Goal: Information Seeking & Learning: Find specific fact

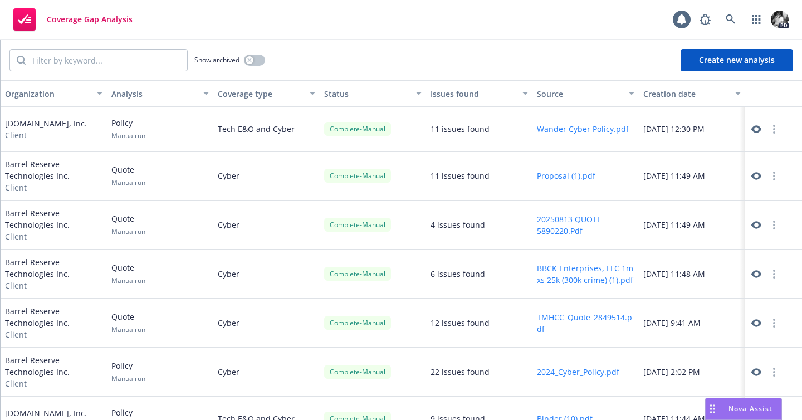
click at [77, 23] on span "Coverage Gap Analysis" at bounding box center [90, 19] width 86 height 9
click at [755, 133] on icon at bounding box center [757, 129] width 10 height 10
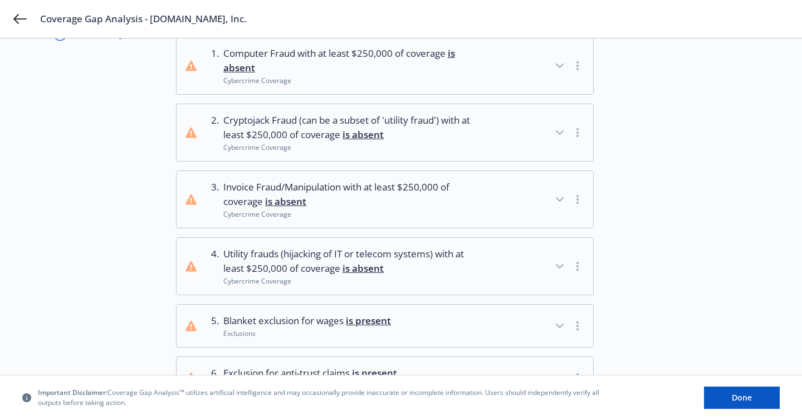
scroll to position [167, 0]
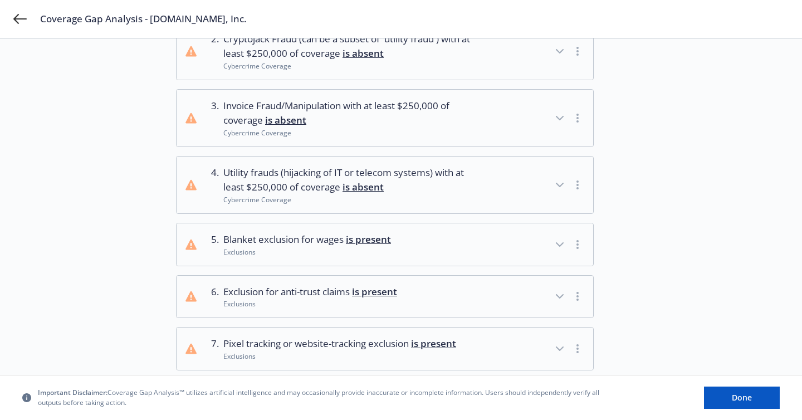
click at [308, 195] on div "Cybercrime Coverage" at bounding box center [353, 199] width 261 height 9
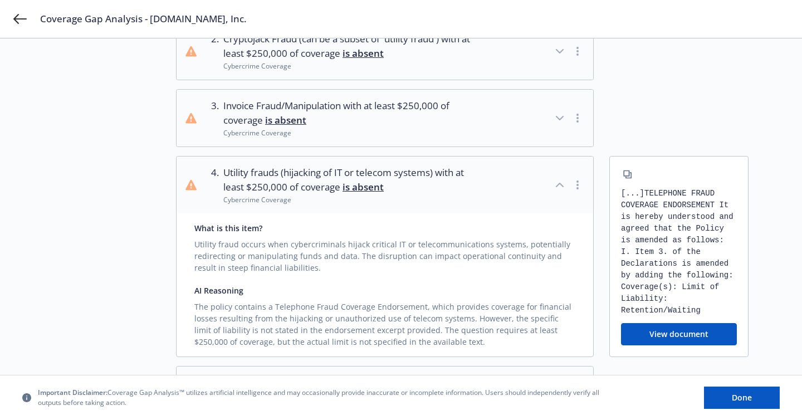
click at [331, 196] on div "Cybercrime Coverage" at bounding box center [353, 199] width 261 height 9
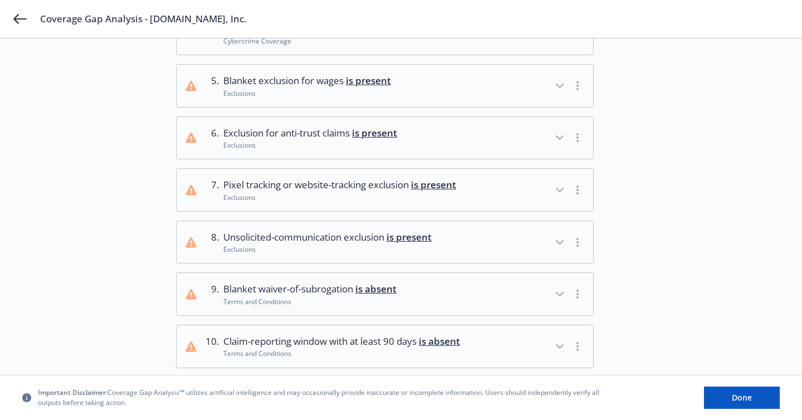
scroll to position [326, 0]
click at [331, 198] on div "Exclusions" at bounding box center [339, 196] width 233 height 9
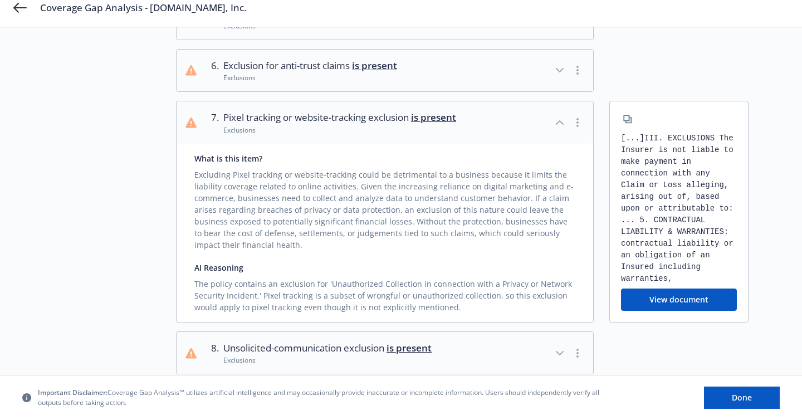
scroll to position [394, 0]
click at [349, 139] on button "7 . Pixel tracking or website-tracking exclusion is present Exclusions" at bounding box center [385, 121] width 417 height 42
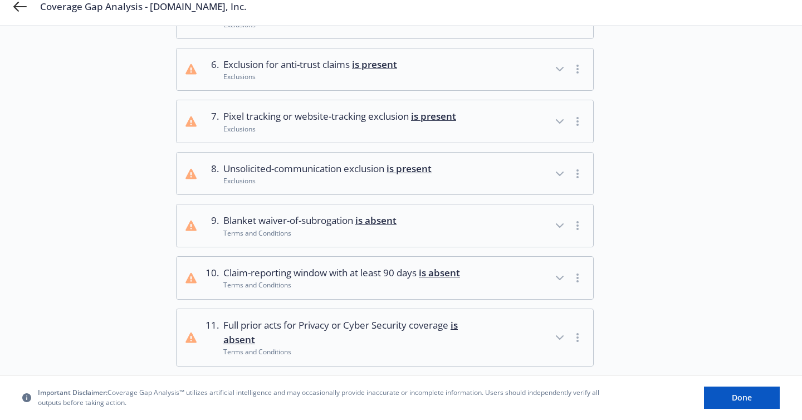
click at [352, 173] on span "Unsolicited-communication exclusion is present" at bounding box center [327, 169] width 208 height 14
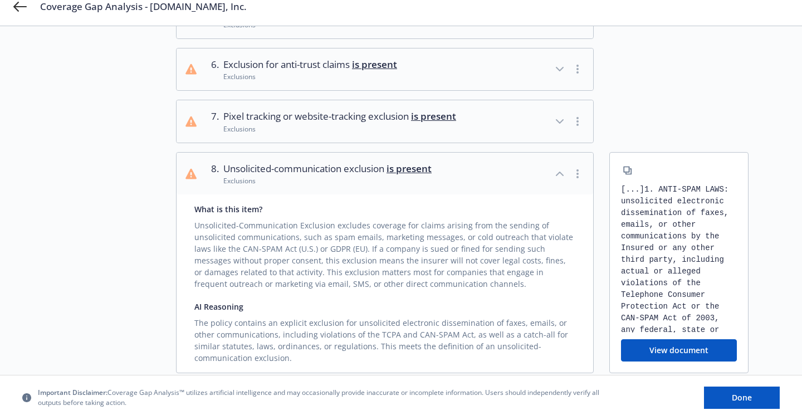
click at [352, 173] on span "Unsolicited-communication exclusion is present" at bounding box center [327, 169] width 208 height 14
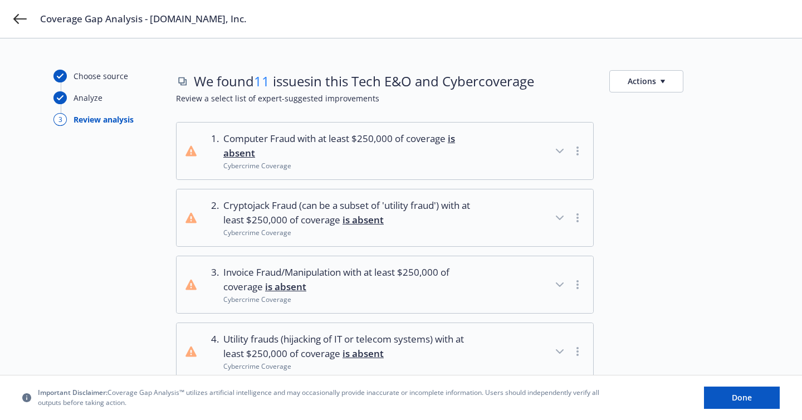
scroll to position [274, 0]
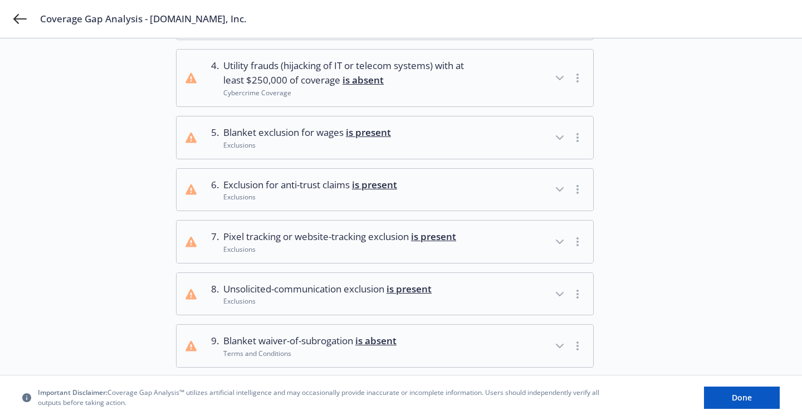
click at [393, 183] on span "is present" at bounding box center [374, 184] width 45 height 13
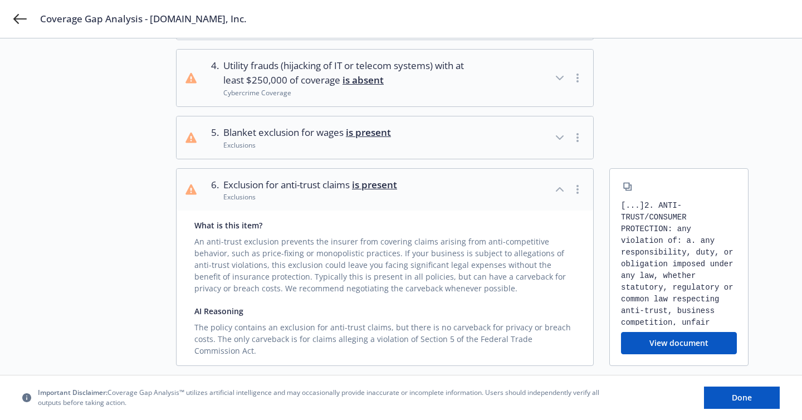
click at [393, 183] on span "is present" at bounding box center [374, 184] width 45 height 13
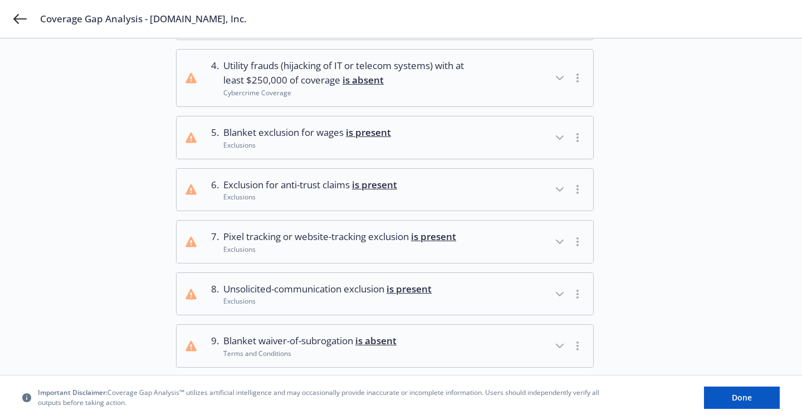
click at [377, 242] on span "Pixel tracking or website-tracking exclusion is present" at bounding box center [339, 237] width 233 height 14
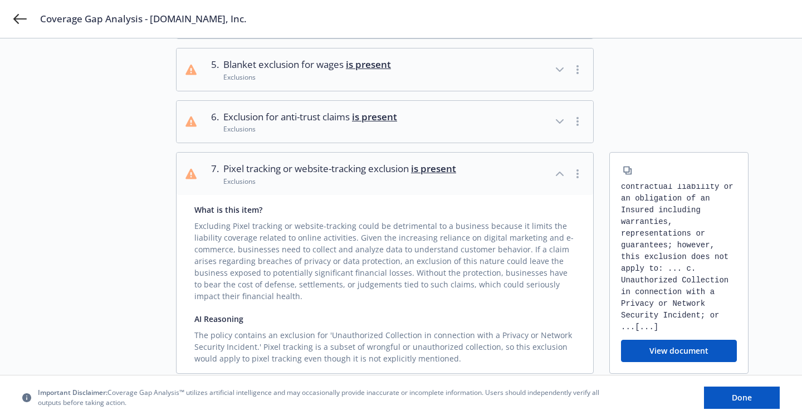
scroll to position [351, 0]
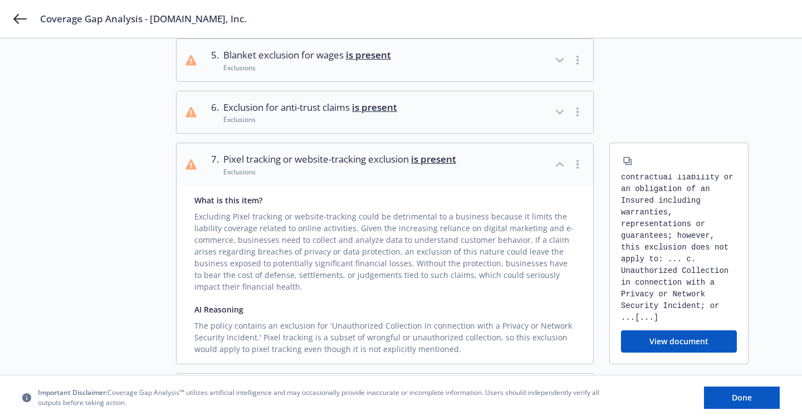
click at [693, 347] on button "View document" at bounding box center [679, 341] width 116 height 22
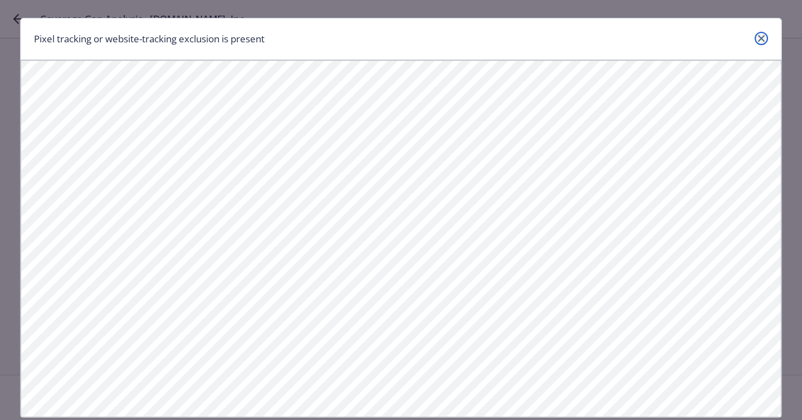
click at [764, 44] on link "close" at bounding box center [761, 38] width 13 height 13
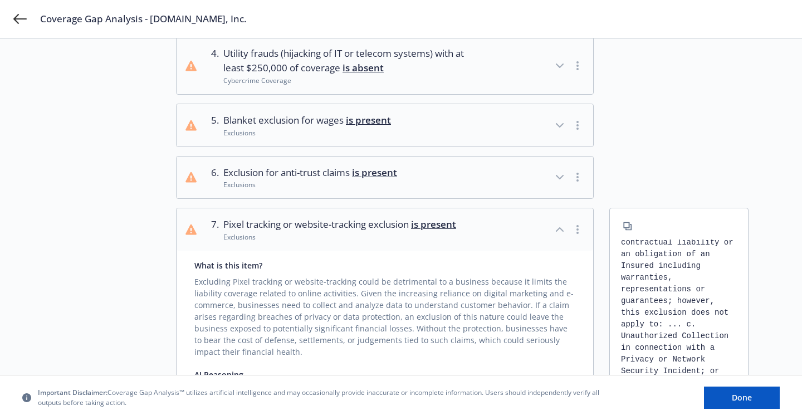
scroll to position [289, 0]
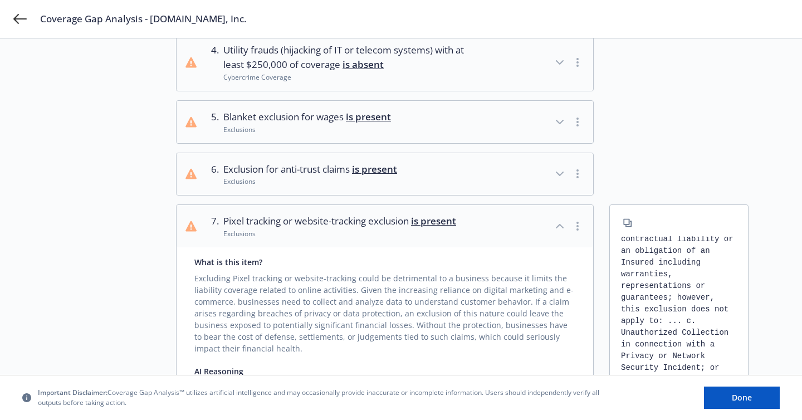
click at [399, 230] on div "Exclusions" at bounding box center [339, 233] width 233 height 9
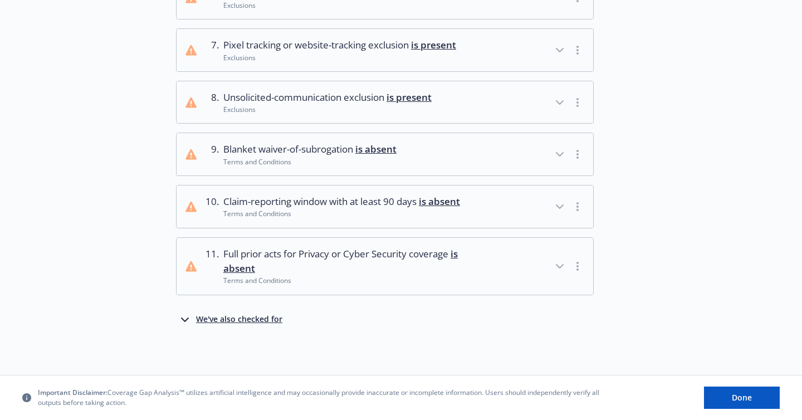
scroll to position [0, 0]
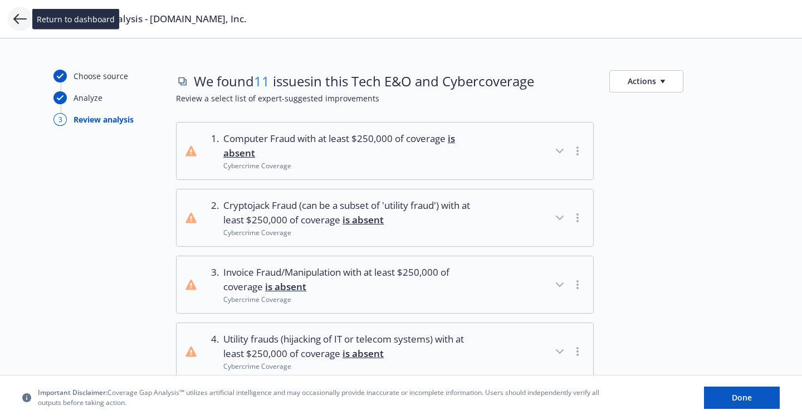
click at [23, 24] on icon at bounding box center [19, 18] width 13 height 13
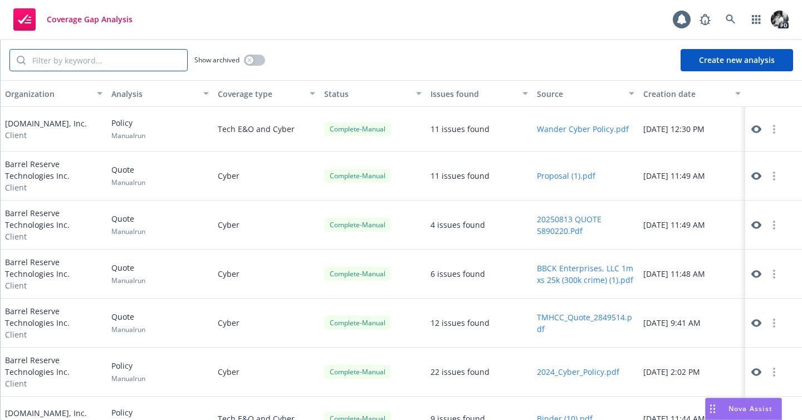
click at [97, 66] on input "search" at bounding box center [107, 60] width 162 height 21
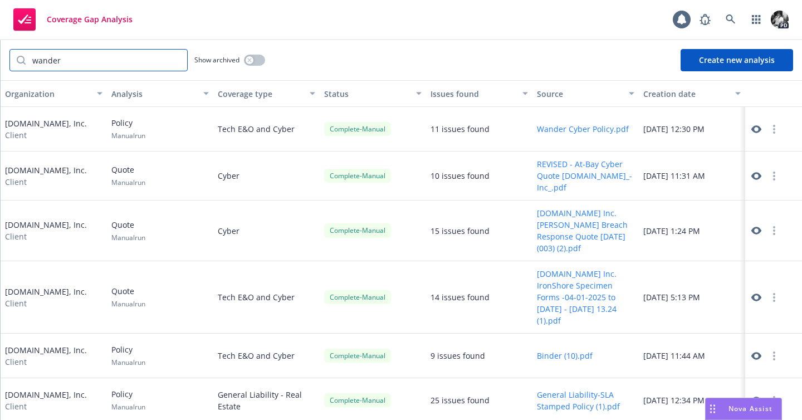
scroll to position [80, 0]
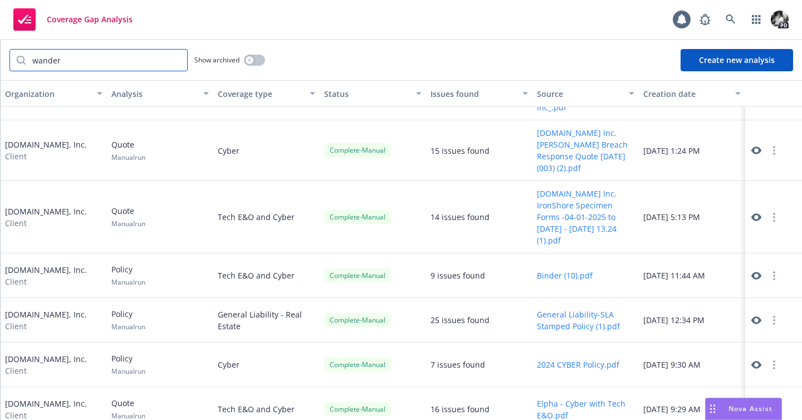
type input "wander"
click at [753, 361] on icon at bounding box center [757, 365] width 10 height 8
click at [757, 271] on icon at bounding box center [757, 276] width 10 height 10
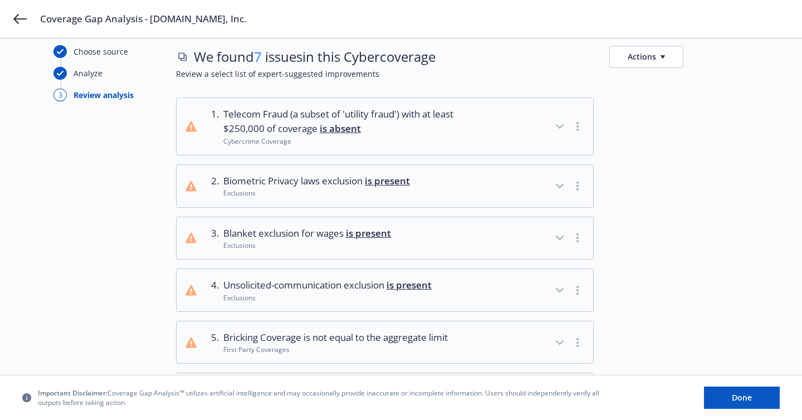
scroll to position [24, 0]
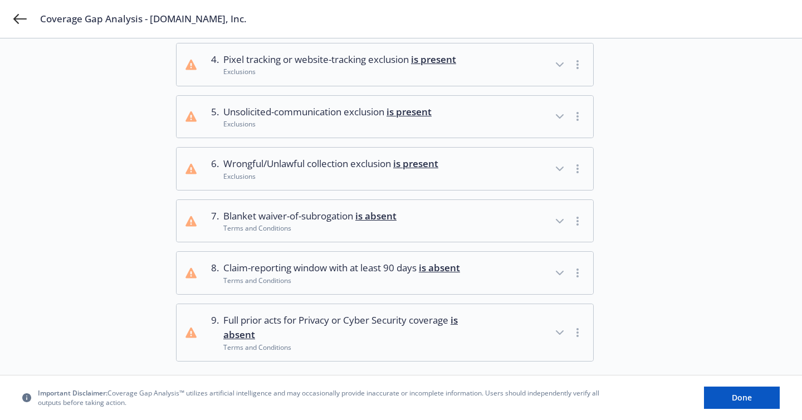
scroll to position [272, 0]
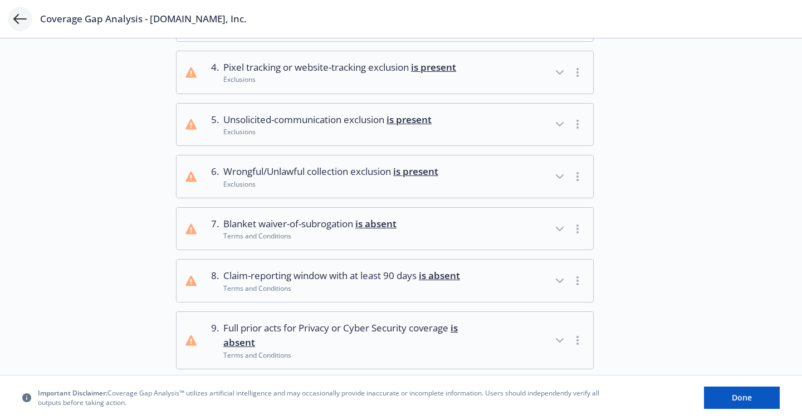
click at [25, 19] on icon at bounding box center [19, 19] width 13 height 10
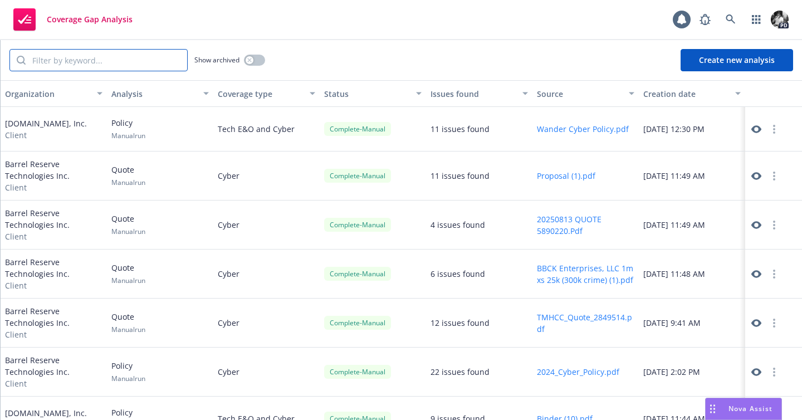
click at [125, 60] on input "search" at bounding box center [107, 60] width 162 height 21
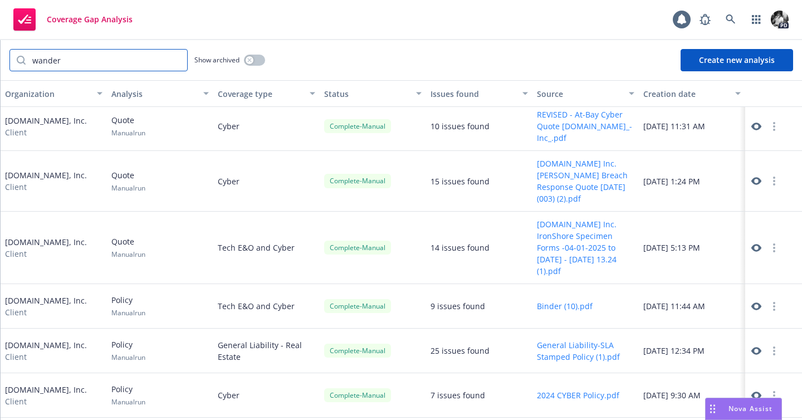
scroll to position [80, 0]
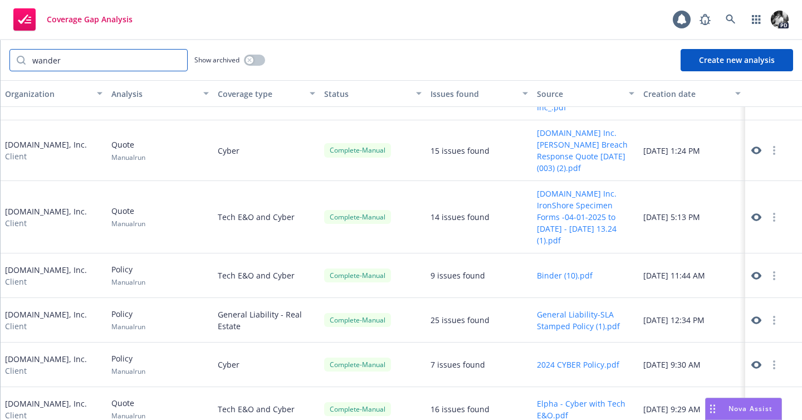
type input "wander"
click at [753, 272] on icon at bounding box center [757, 276] width 10 height 8
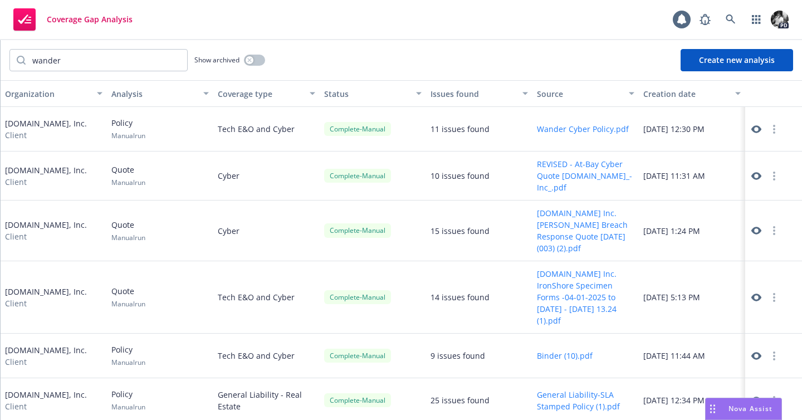
click at [750, 125] on link at bounding box center [756, 129] width 13 height 13
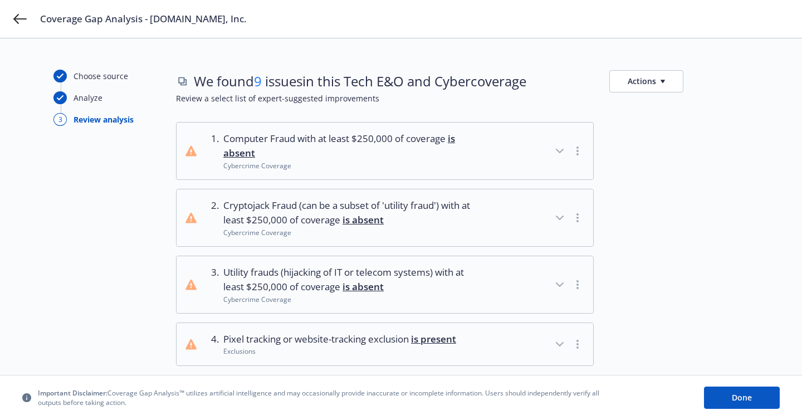
click at [657, 81] on button "Actions" at bounding box center [646, 81] width 74 height 22
click at [665, 106] on link "Copy list of issues" at bounding box center [700, 106] width 180 height 22
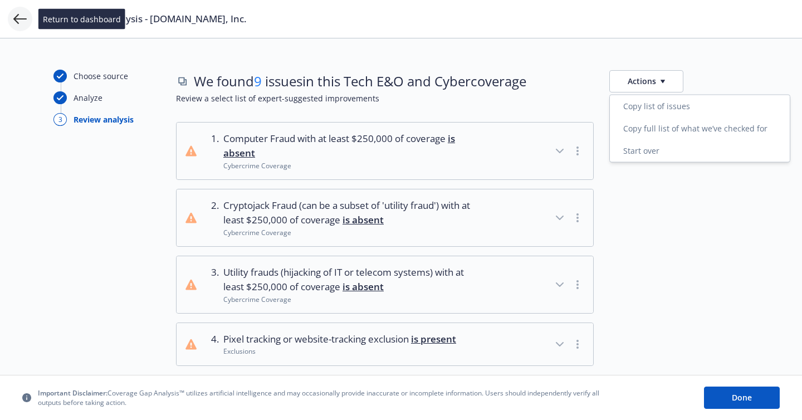
click at [19, 16] on icon at bounding box center [19, 18] width 13 height 13
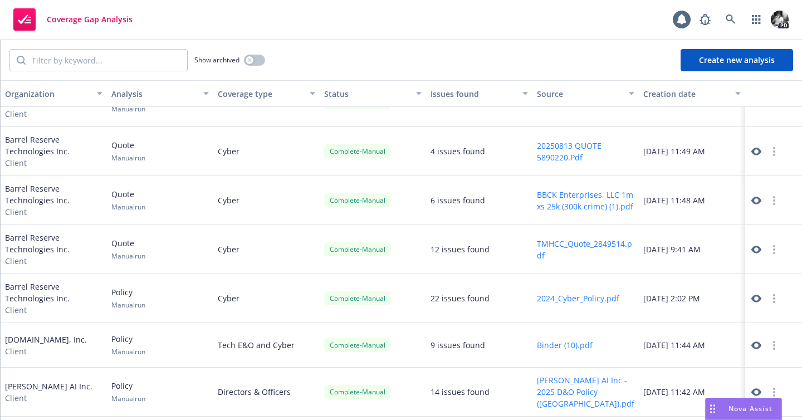
scroll to position [77, 0]
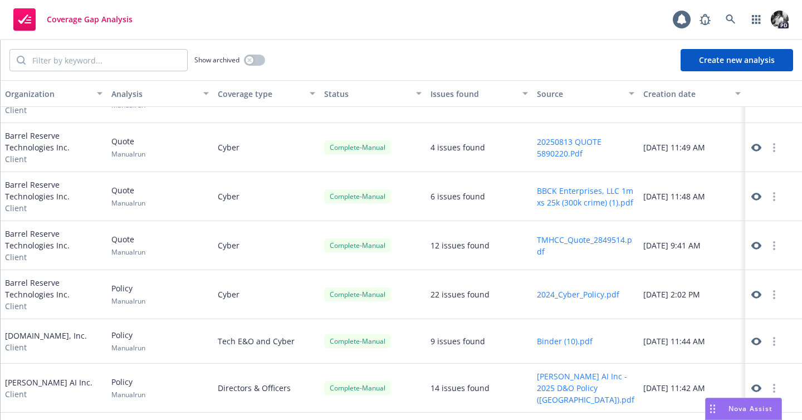
click at [558, 343] on button "Binder (10).pdf" at bounding box center [565, 341] width 56 height 12
click at [89, 53] on input "search" at bounding box center [107, 60] width 162 height 21
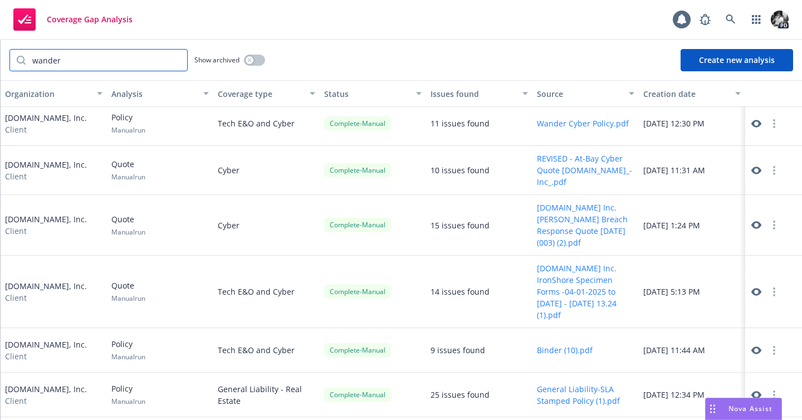
scroll to position [0, 0]
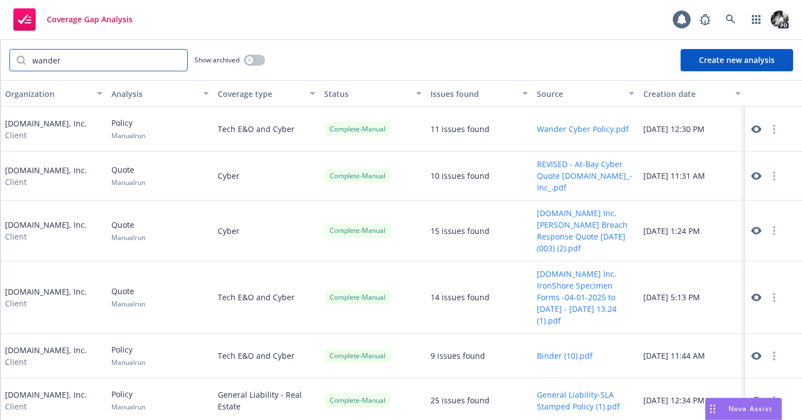
type input "wander"
click at [754, 173] on icon at bounding box center [757, 176] width 10 height 8
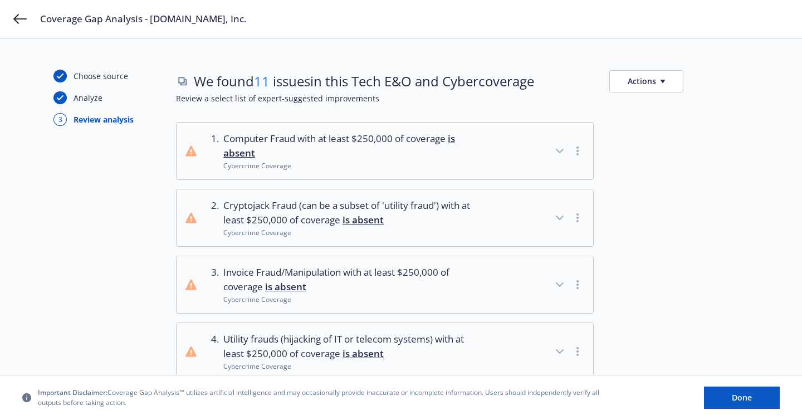
click at [667, 79] on button "Actions" at bounding box center [646, 81] width 74 height 22
click at [659, 114] on link "Copy list of issues" at bounding box center [700, 106] width 180 height 22
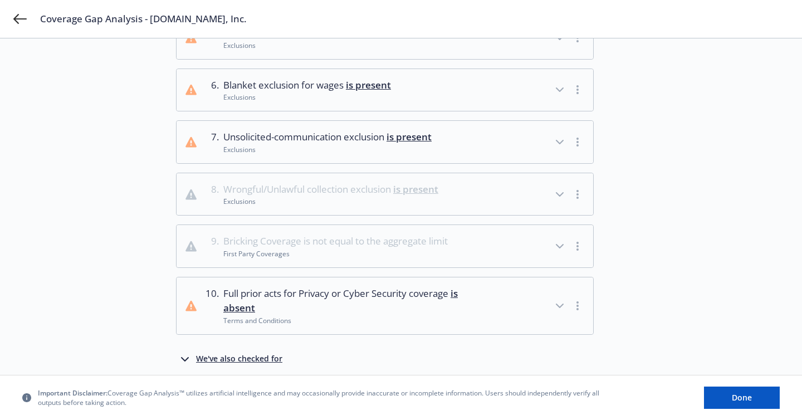
scroll to position [374, 0]
click at [453, 194] on button "8 . Wrongful/Unlawful collection exclusion is present Exclusions" at bounding box center [385, 194] width 417 height 42
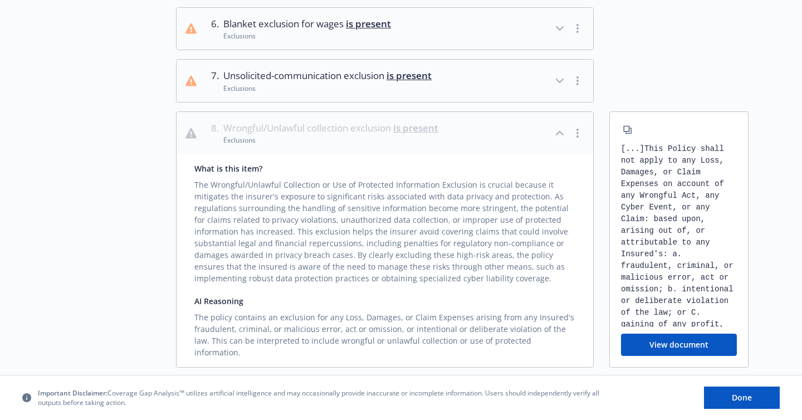
scroll to position [460, 0]
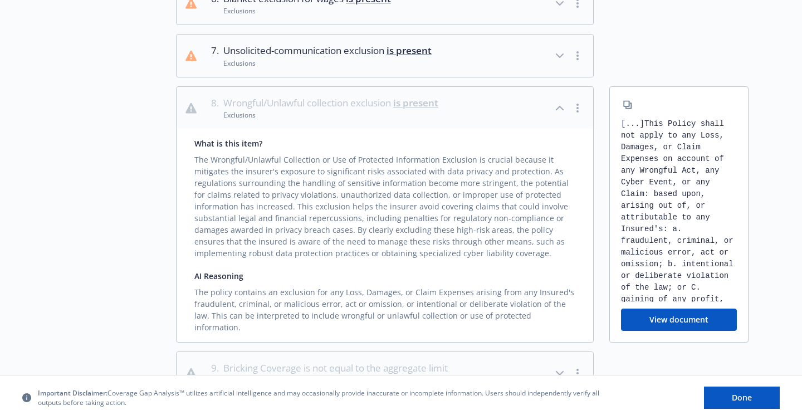
click at [676, 309] on button "View document" at bounding box center [679, 320] width 116 height 22
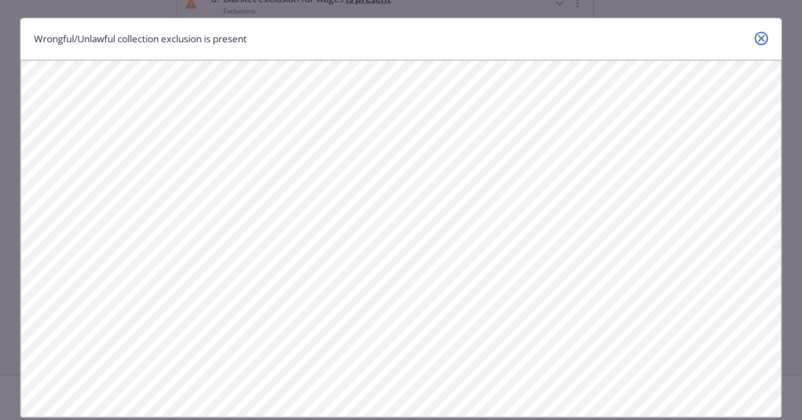
click at [764, 42] on link "close" at bounding box center [761, 38] width 13 height 13
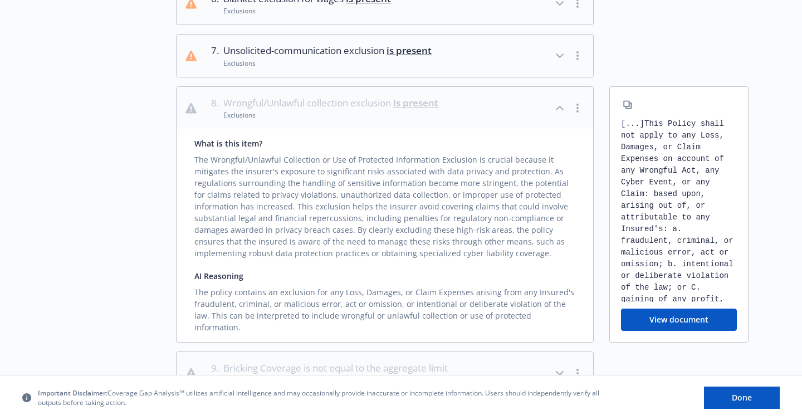
click at [662, 309] on button "View document" at bounding box center [679, 320] width 116 height 22
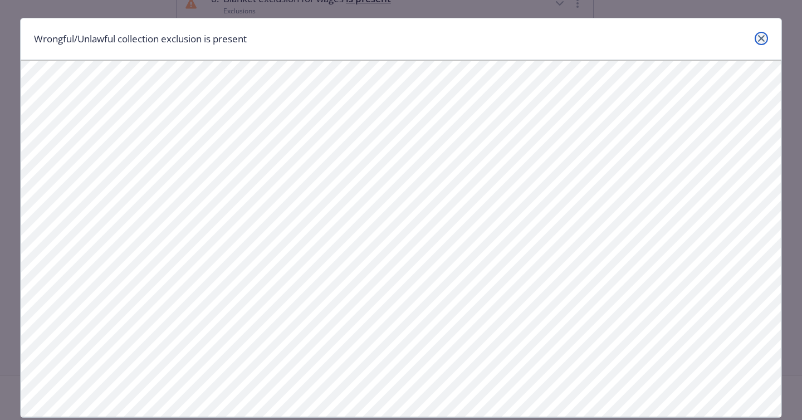
click at [763, 41] on icon "close" at bounding box center [761, 38] width 7 height 7
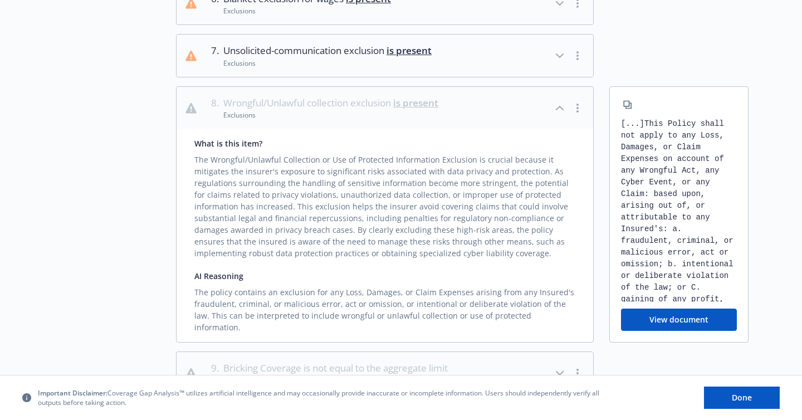
click at [560, 109] on icon "button" at bounding box center [559, 107] width 13 height 13
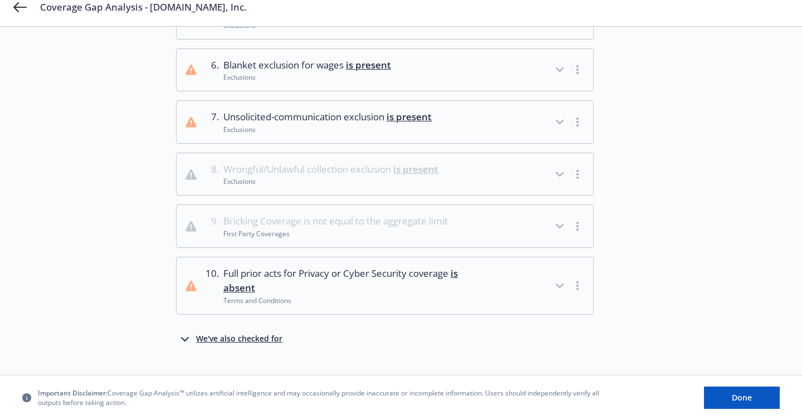
scroll to position [0, 0]
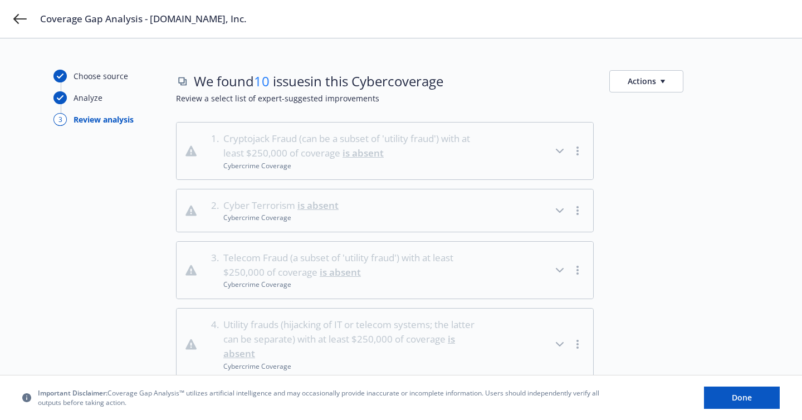
click at [27, 17] on div "Coverage Gap Analysis - [DOMAIN_NAME], Inc." at bounding box center [401, 19] width 802 height 38
click at [17, 19] on icon at bounding box center [19, 19] width 13 height 10
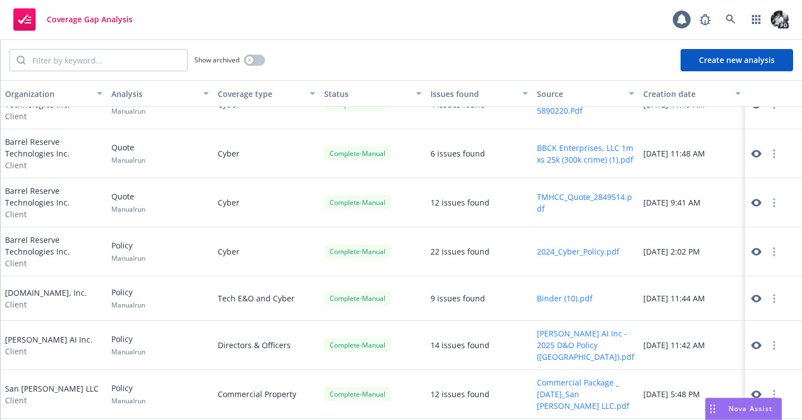
scroll to position [164, 0]
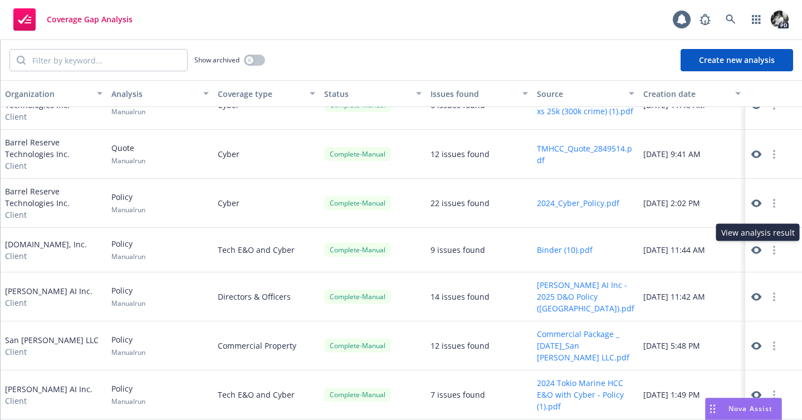
click at [757, 253] on icon at bounding box center [757, 250] width 10 height 10
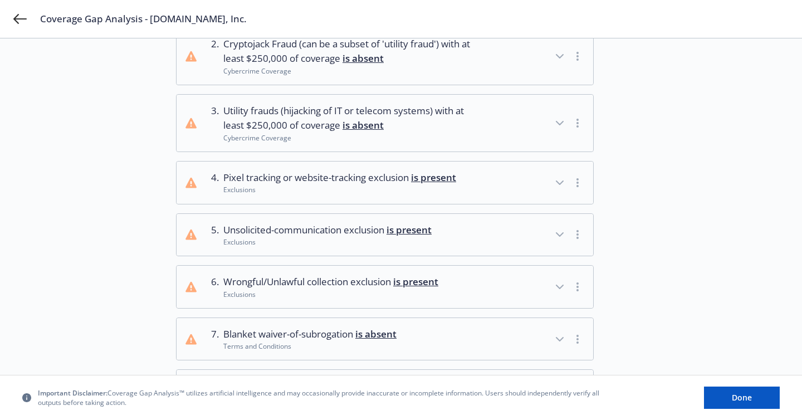
scroll to position [234, 0]
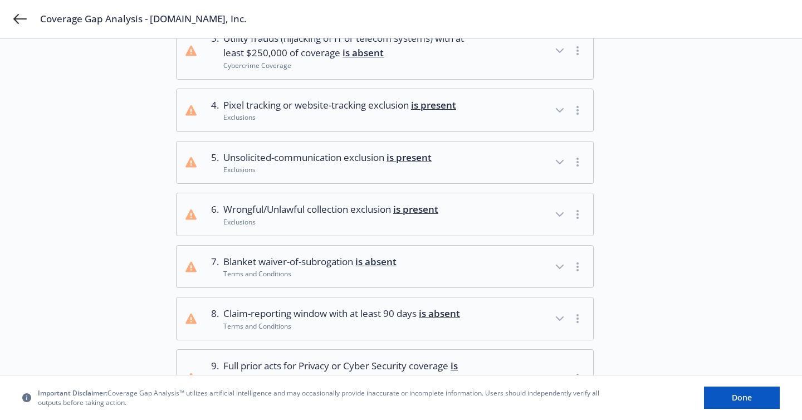
click at [407, 226] on button "6 . Wrongful/Unlawful collection exclusion is present Exclusions" at bounding box center [385, 214] width 417 height 42
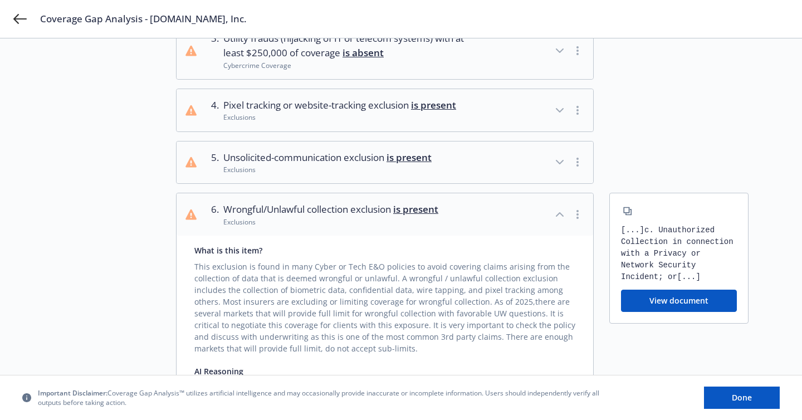
click at [407, 226] on button "6 . Wrongful/Unlawful collection exclusion is present Exclusions" at bounding box center [385, 214] width 417 height 42
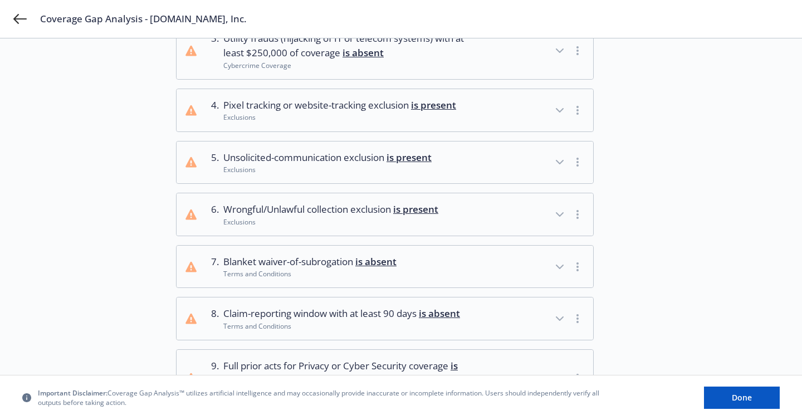
click at [401, 175] on button "5 . Unsolicited-communication exclusion is present Exclusions" at bounding box center [385, 163] width 417 height 42
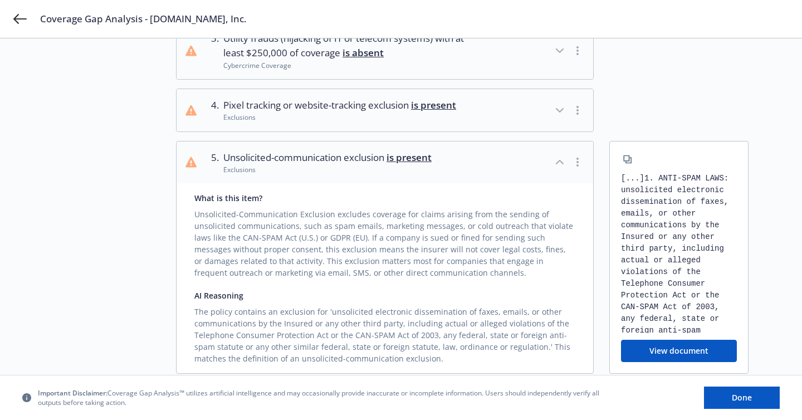
click at [401, 175] on button "5 . Unsolicited-communication exclusion is present Exclusions" at bounding box center [385, 163] width 417 height 42
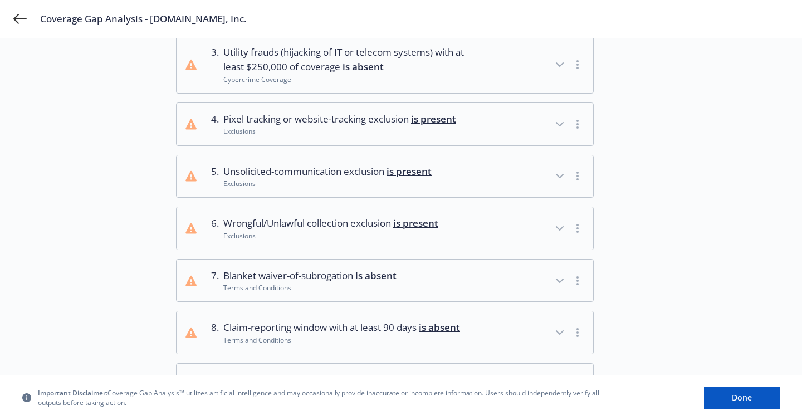
scroll to position [218, 0]
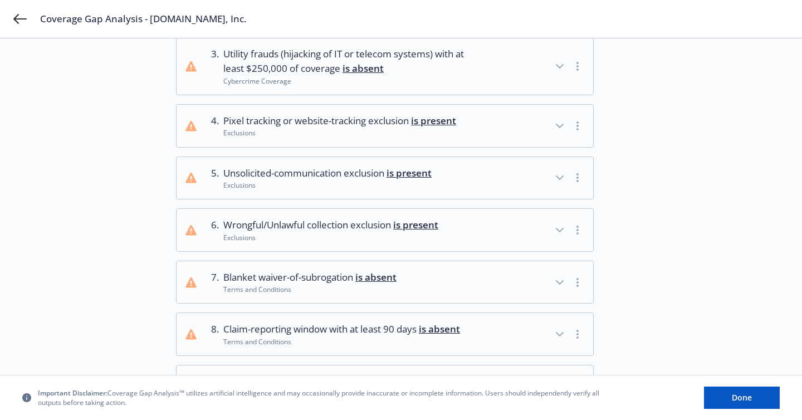
click at [375, 123] on span "Pixel tracking or website-tracking exclusion is present" at bounding box center [339, 121] width 233 height 14
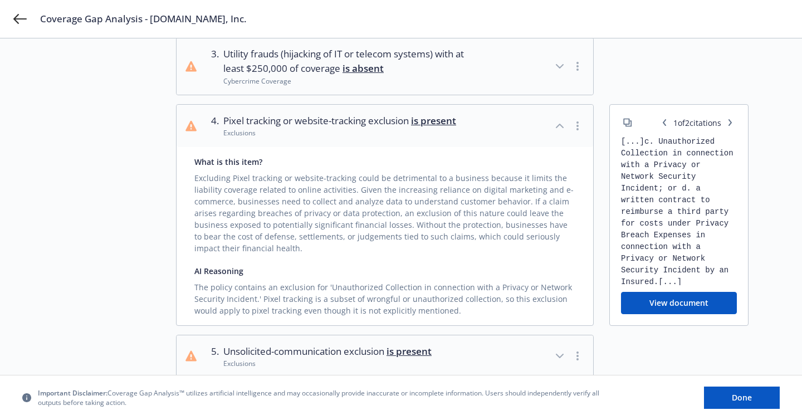
click at [377, 131] on div "Exclusions" at bounding box center [339, 132] width 233 height 9
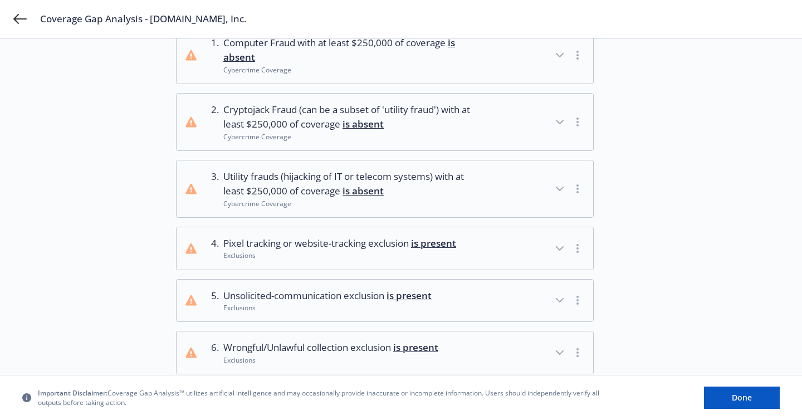
scroll to position [0, 0]
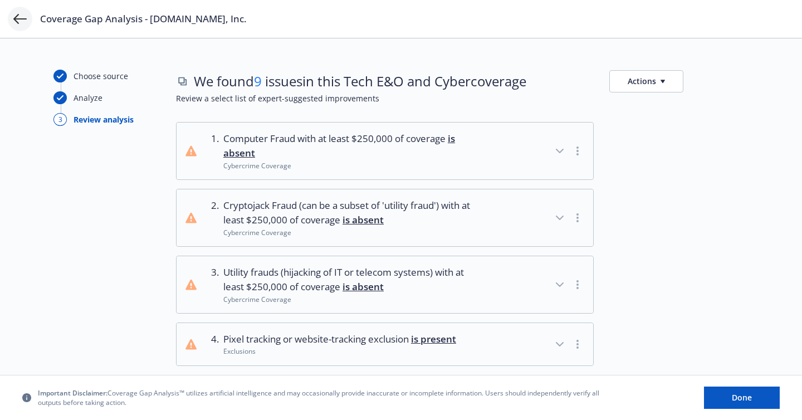
click at [16, 22] on icon at bounding box center [19, 18] width 13 height 13
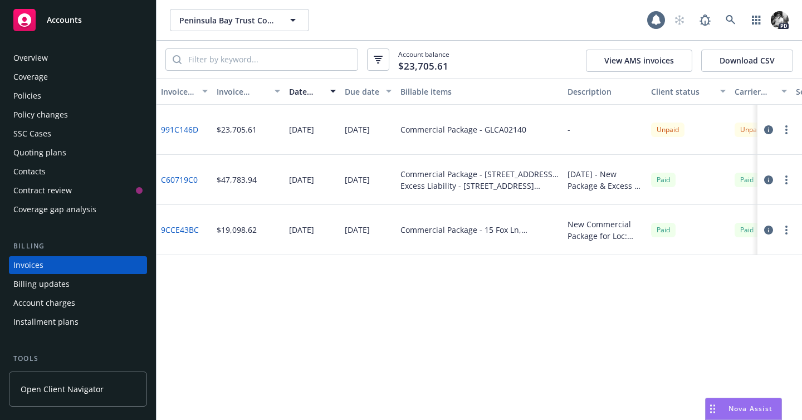
scroll to position [37, 0]
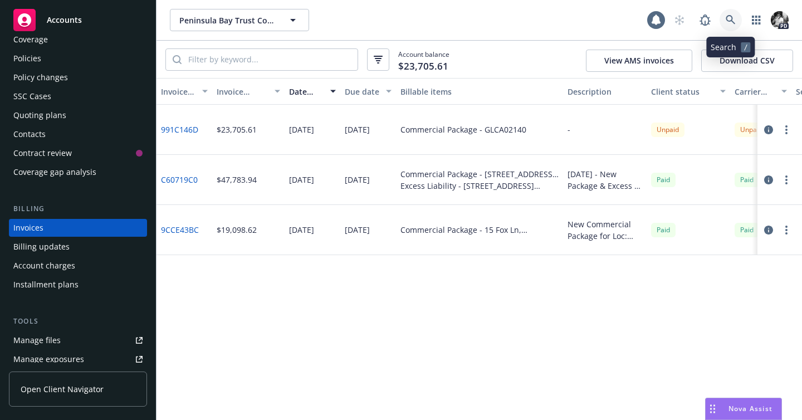
click at [726, 16] on icon at bounding box center [731, 20] width 10 height 10
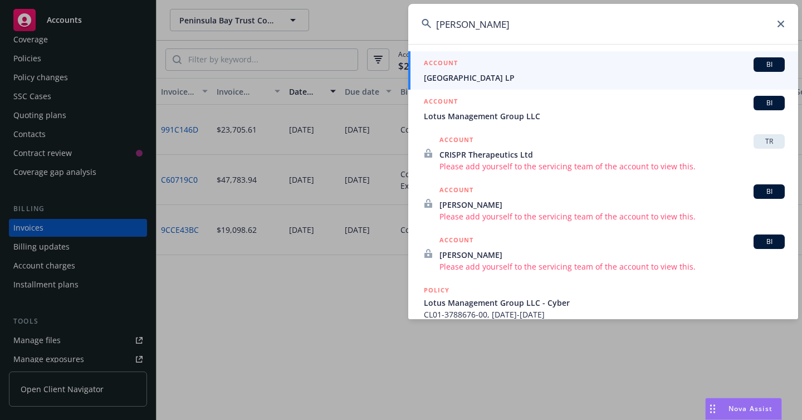
type input "janki"
click at [508, 66] on div "ACCOUNT BI" at bounding box center [604, 64] width 361 height 14
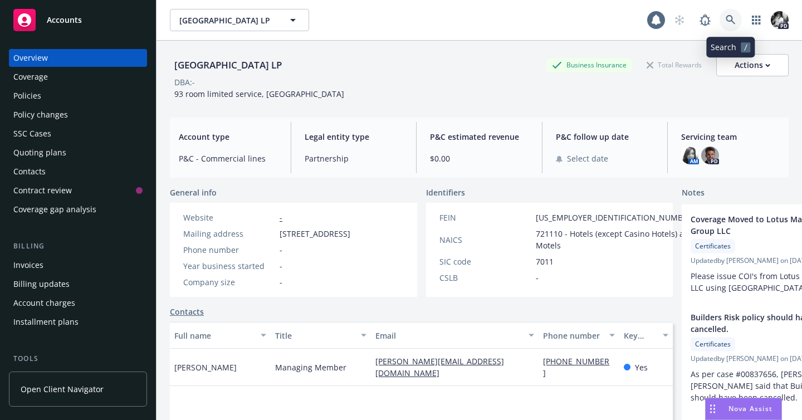
click at [724, 16] on link at bounding box center [731, 20] width 22 height 22
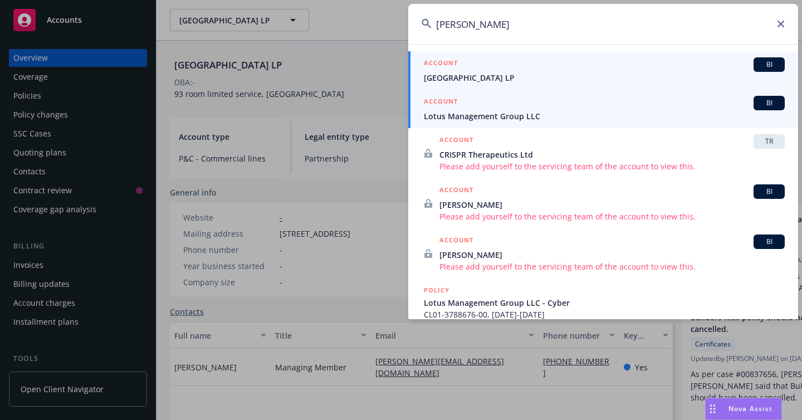
type input "janki"
click at [557, 115] on span "Lotus Management Group LLC" at bounding box center [604, 116] width 361 height 12
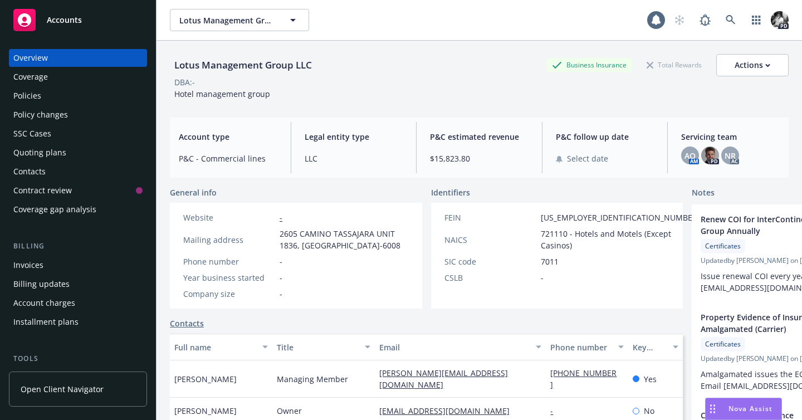
click at [41, 92] on div "Policies" at bounding box center [77, 96] width 129 height 18
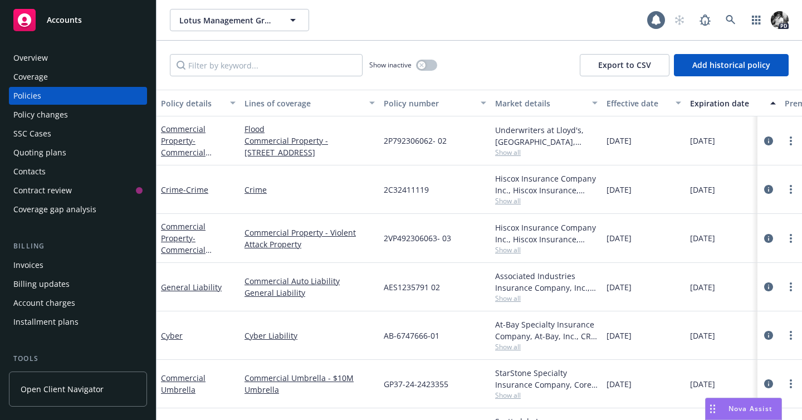
scroll to position [1, 0]
click at [764, 237] on icon "circleInformation" at bounding box center [768, 237] width 9 height 9
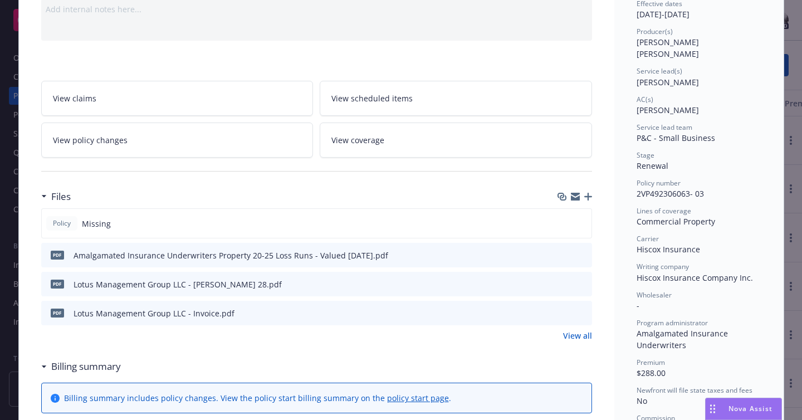
scroll to position [121, 0]
click at [581, 283] on icon "preview file" at bounding box center [582, 283] width 10 height 8
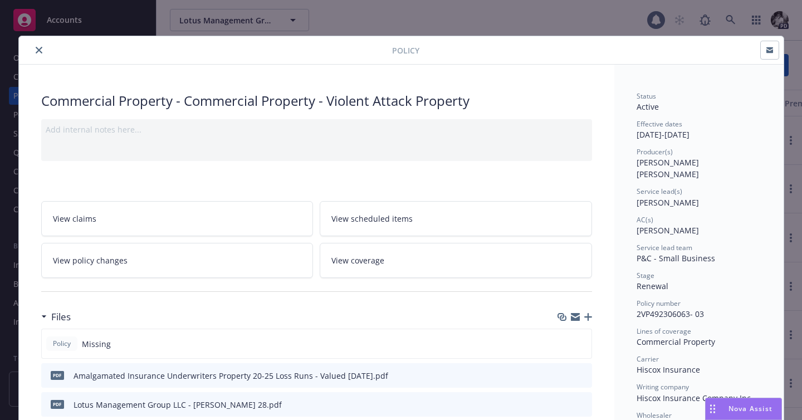
click at [41, 50] on icon "close" at bounding box center [39, 50] width 7 height 7
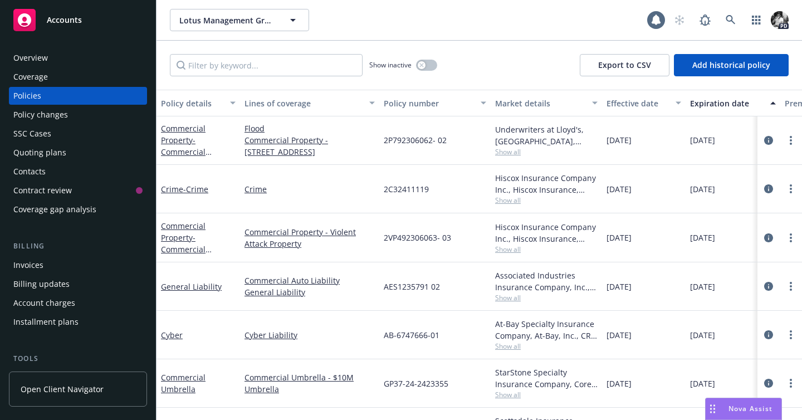
click at [40, 58] on div "Overview" at bounding box center [30, 58] width 35 height 18
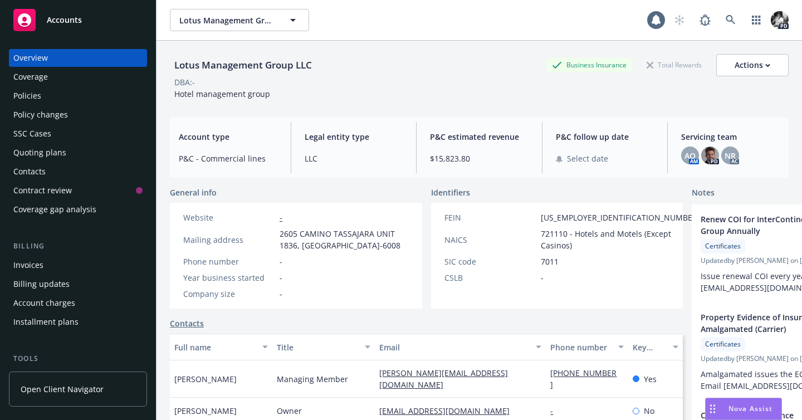
click at [128, 10] on div "Accounts" at bounding box center [77, 20] width 129 height 22
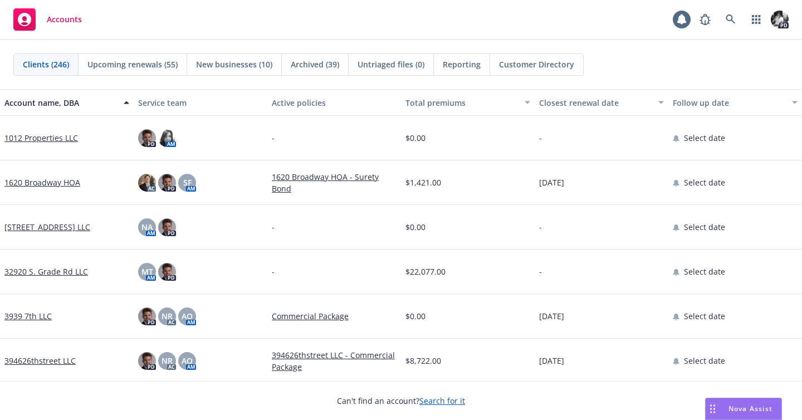
click at [443, 110] on button "Total premiums" at bounding box center [468, 102] width 134 height 27
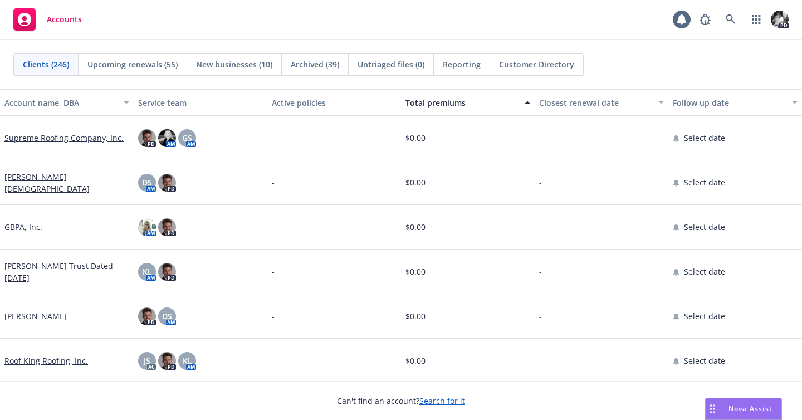
click at [443, 110] on button "Total premiums" at bounding box center [468, 102] width 134 height 27
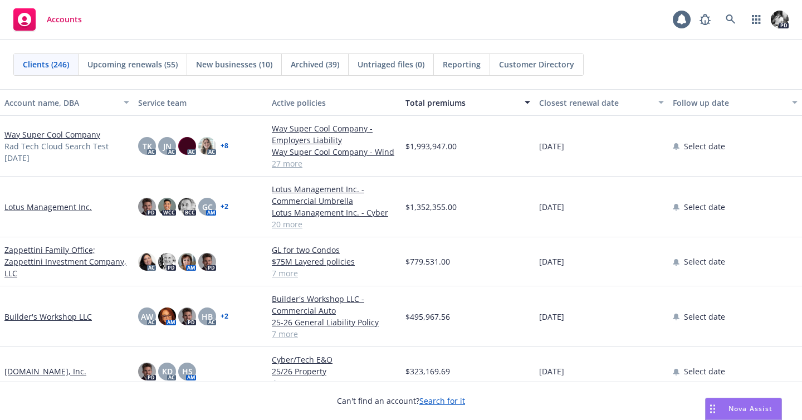
click at [460, 70] on div "Reporting" at bounding box center [462, 64] width 56 height 21
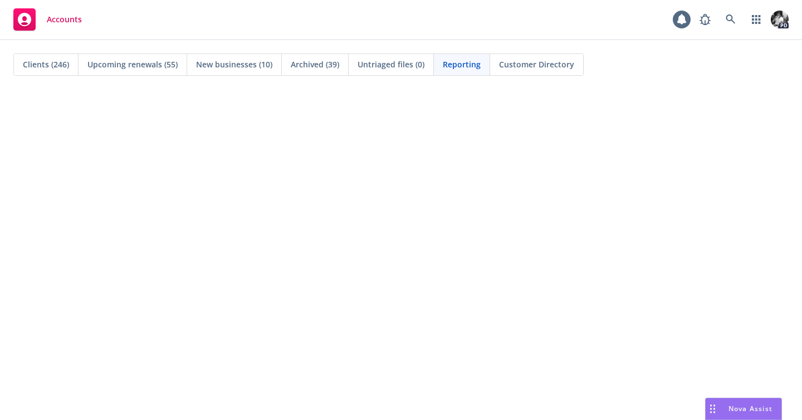
click at [63, 71] on div "Clients (246)" at bounding box center [46, 64] width 65 height 21
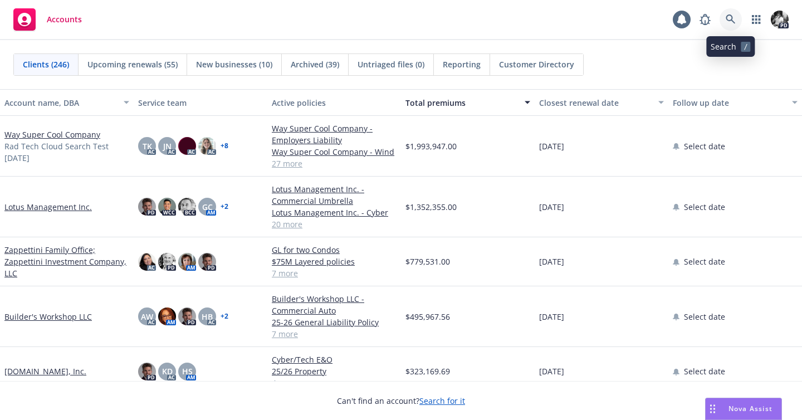
click at [733, 21] on icon at bounding box center [730, 18] width 9 height 9
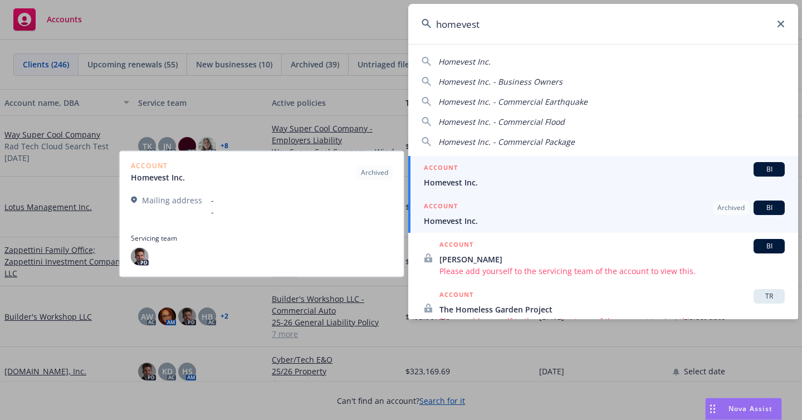
type input "homevest"
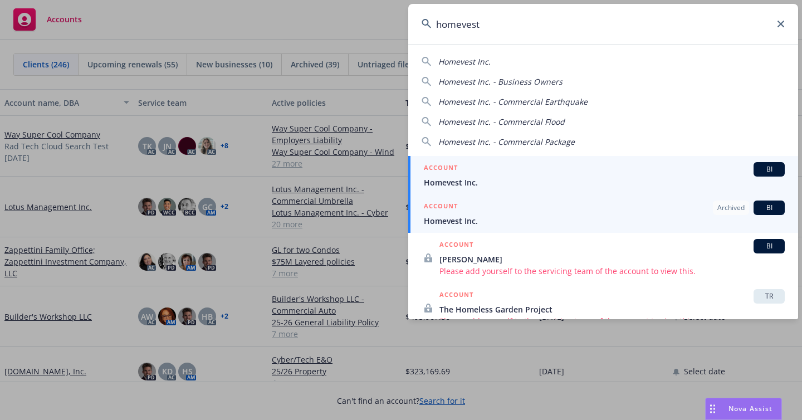
click at [469, 176] on div "ACCOUNT BI" at bounding box center [604, 169] width 361 height 14
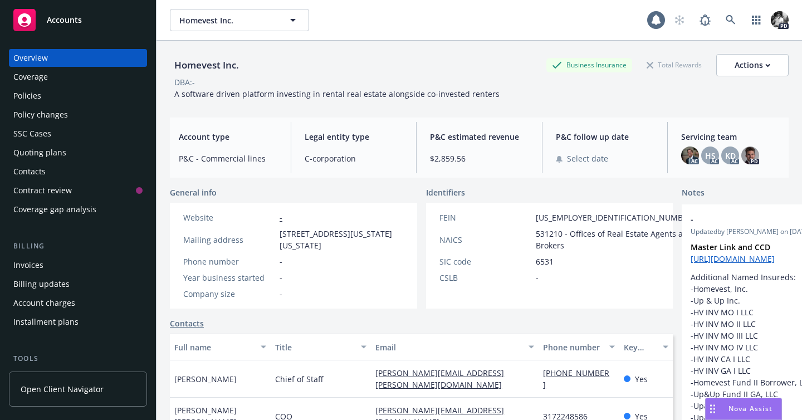
click at [56, 101] on div "Policies" at bounding box center [77, 96] width 129 height 18
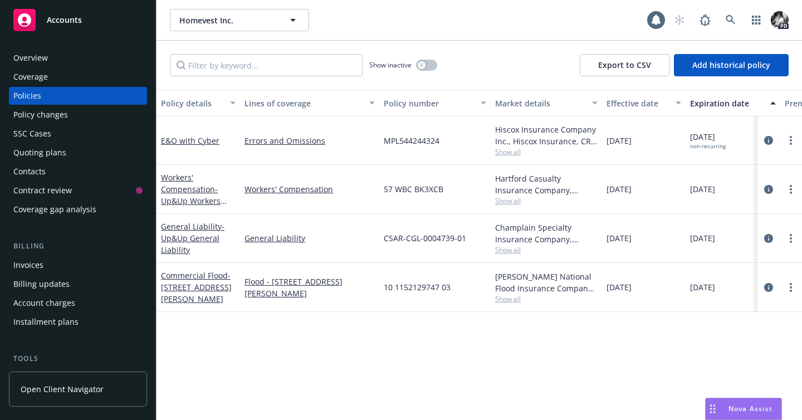
click at [62, 57] on div "Overview" at bounding box center [77, 58] width 129 height 18
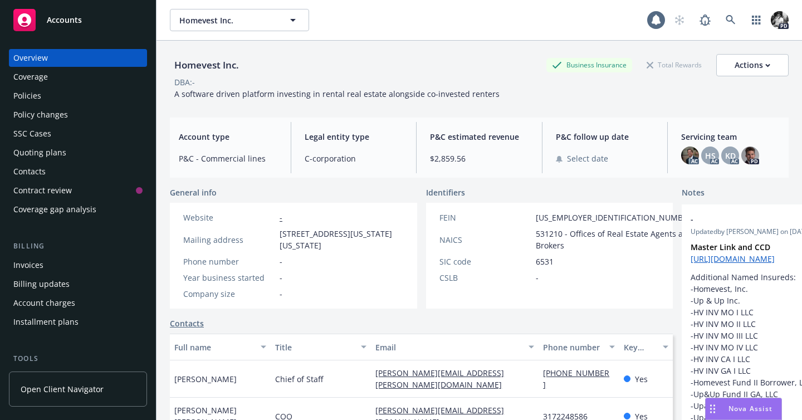
click at [56, 94] on div "Policies" at bounding box center [77, 96] width 129 height 18
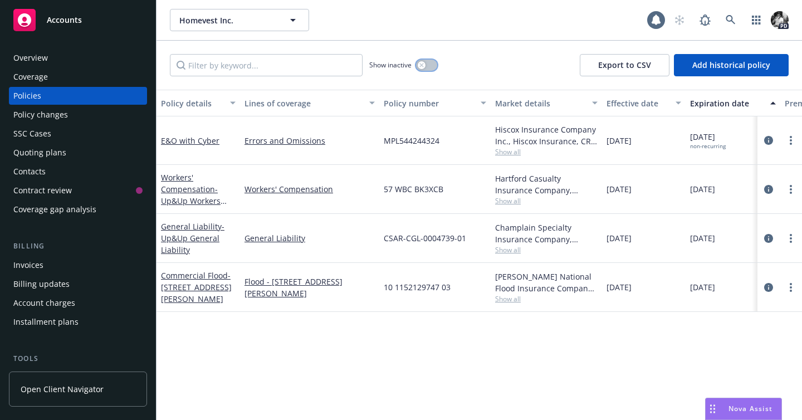
click at [426, 69] on button "button" at bounding box center [426, 65] width 21 height 11
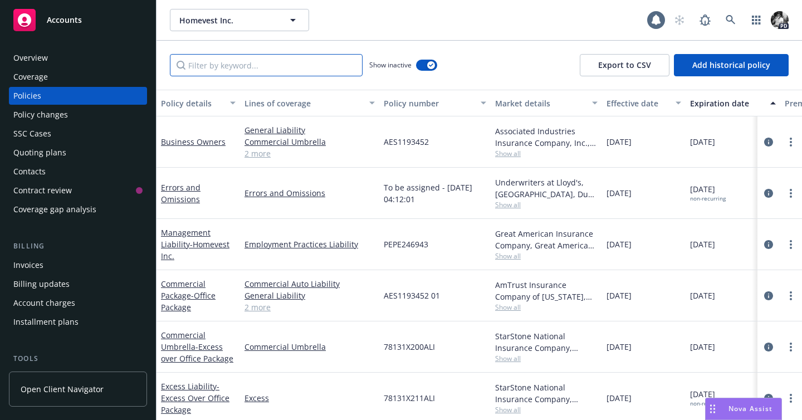
click at [284, 70] on input "Filter by keyword..." at bounding box center [266, 65] width 193 height 22
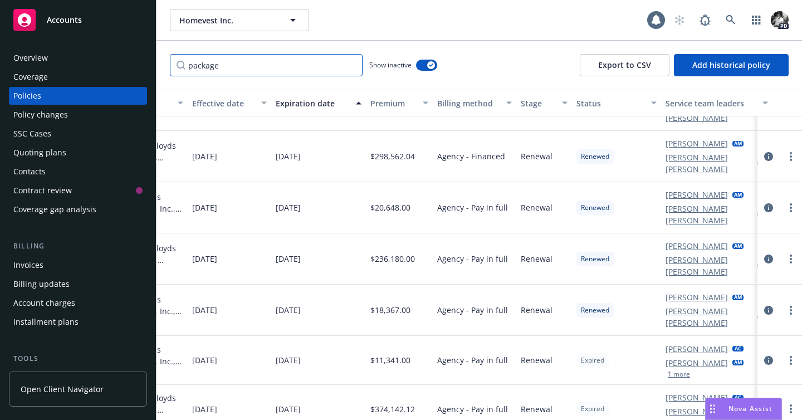
scroll to position [177, 0]
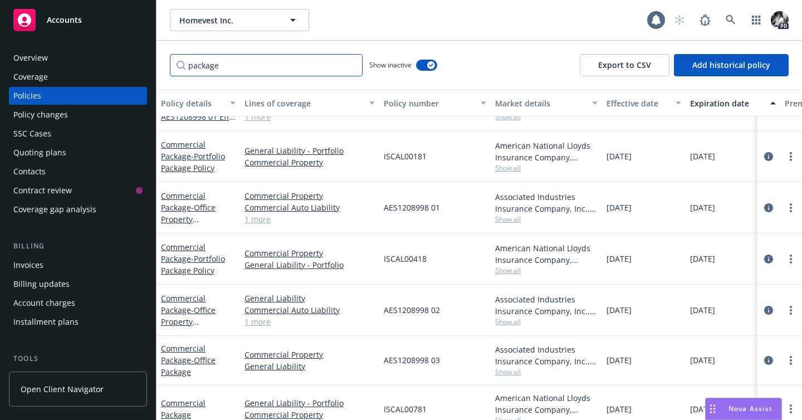
type input "package"
click at [770, 404] on icon "circleInformation" at bounding box center [768, 408] width 9 height 9
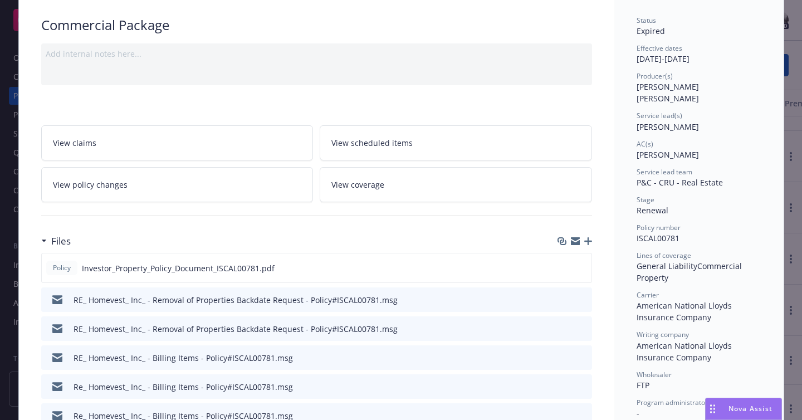
scroll to position [28, 0]
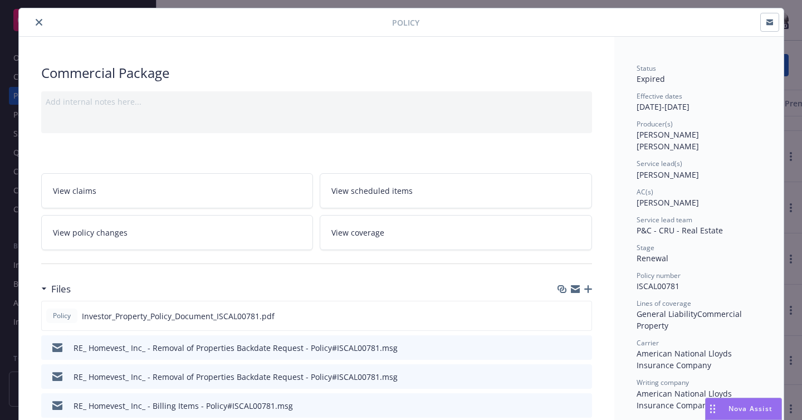
click at [42, 20] on button "close" at bounding box center [38, 22] width 13 height 13
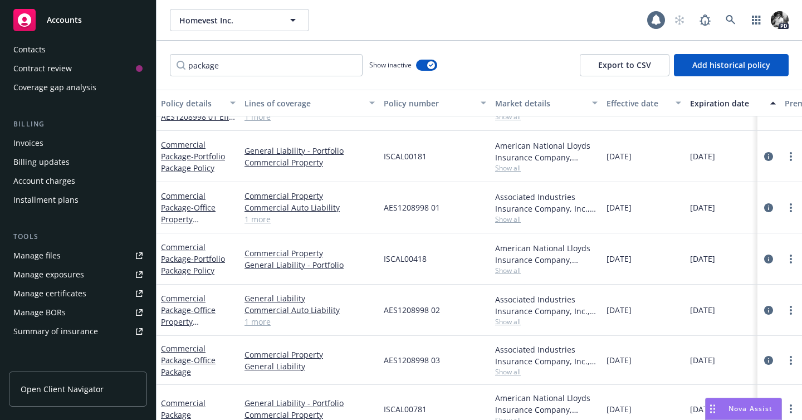
scroll to position [135, 0]
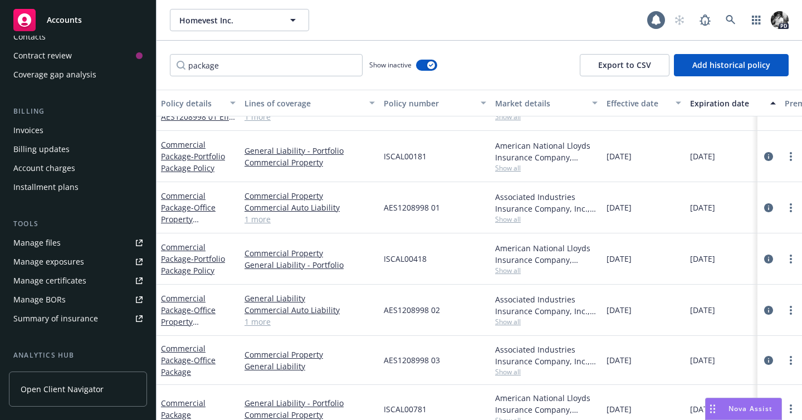
click at [67, 250] on link "Manage files" at bounding box center [78, 243] width 138 height 18
click at [763, 354] on link "circleInformation" at bounding box center [768, 360] width 13 height 13
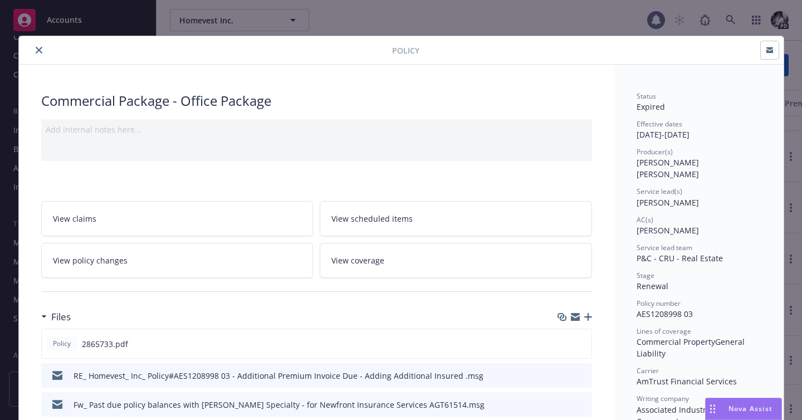
click at [43, 51] on button "close" at bounding box center [38, 49] width 13 height 13
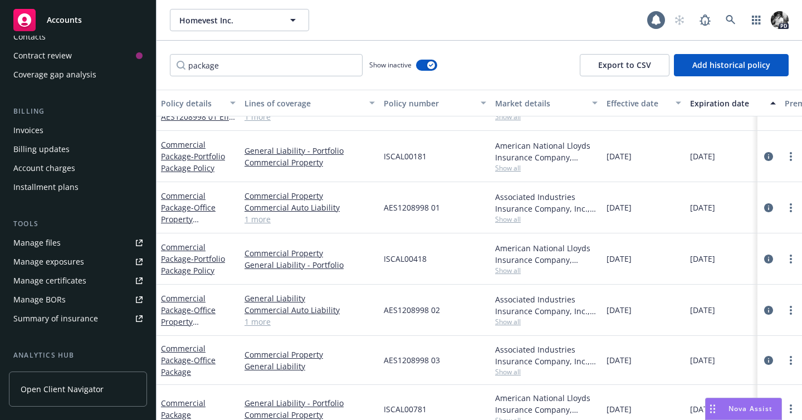
click at [767, 404] on icon "circleInformation" at bounding box center [768, 408] width 9 height 9
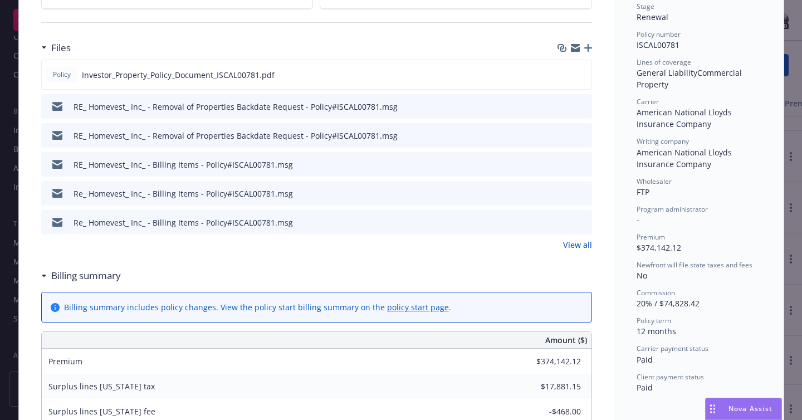
scroll to position [375, 0]
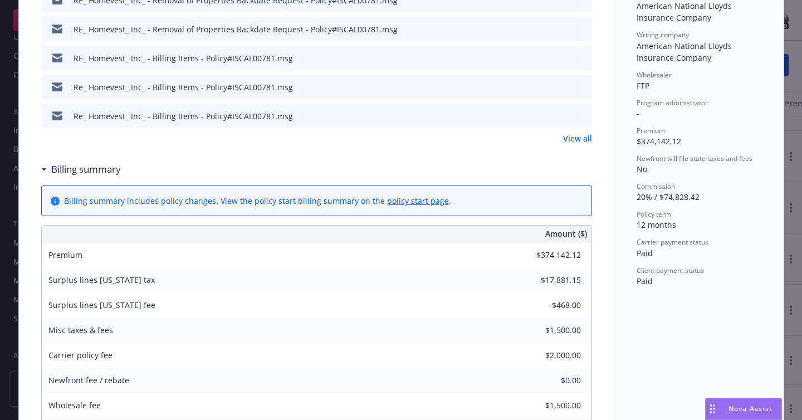
click at [577, 141] on link "View all" at bounding box center [577, 139] width 29 height 12
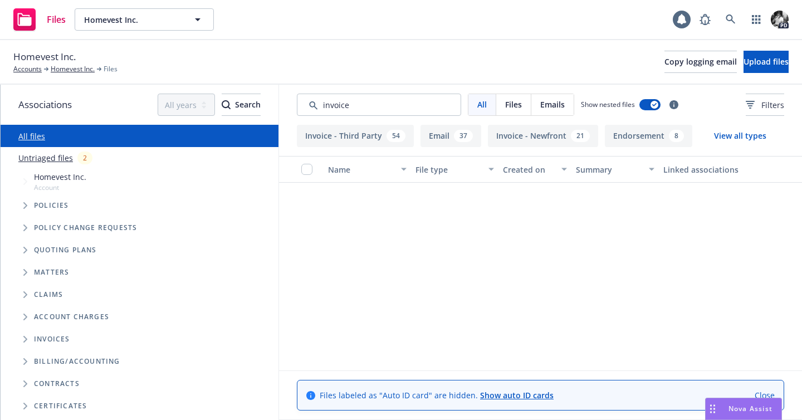
scroll to position [1610, 0]
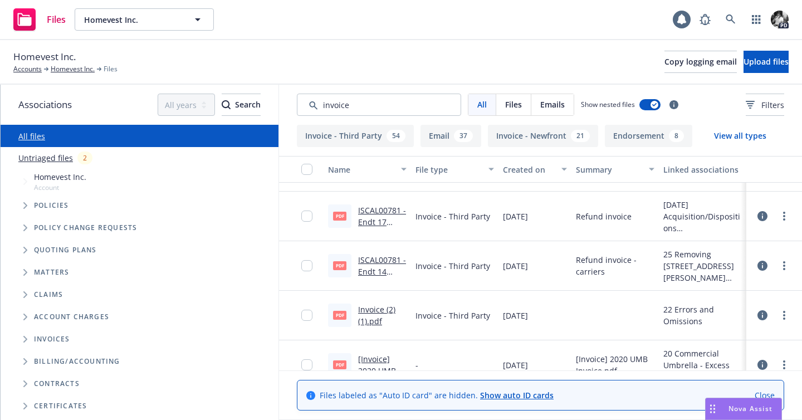
type input "invoice"
click at [543, 171] on div "Created on" at bounding box center [529, 170] width 52 height 12
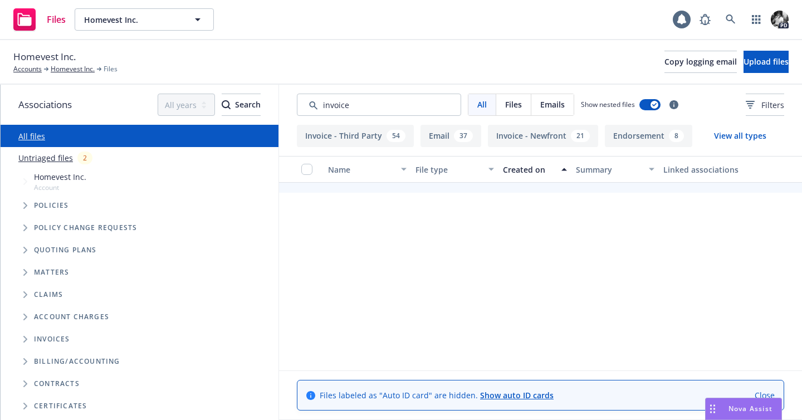
click at [543, 171] on div "Created on" at bounding box center [529, 170] width 52 height 12
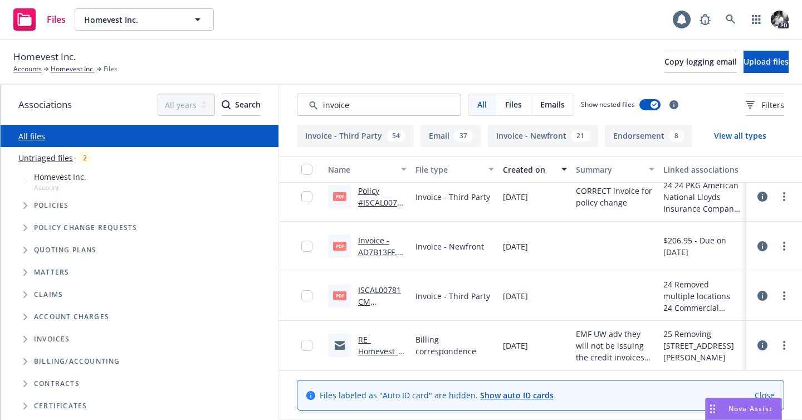
scroll to position [2382, 0]
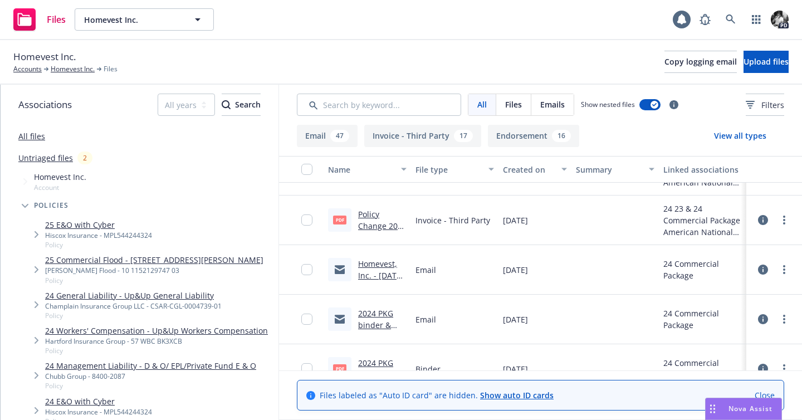
scroll to position [4256, 0]
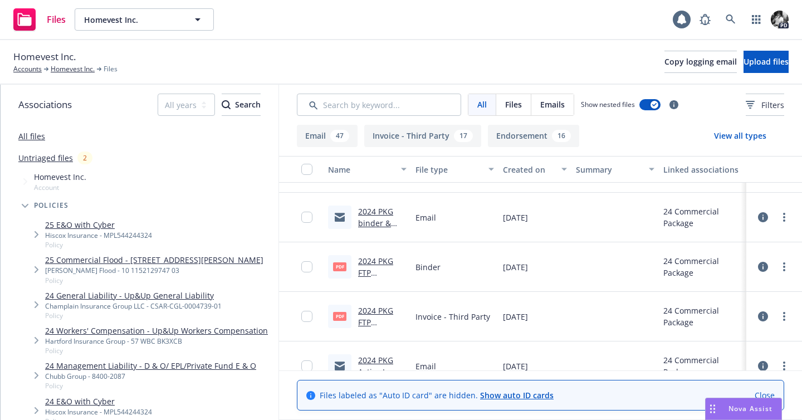
click at [374, 308] on link "2024 PKG FTP Invoice.PDF" at bounding box center [379, 322] width 42 height 34
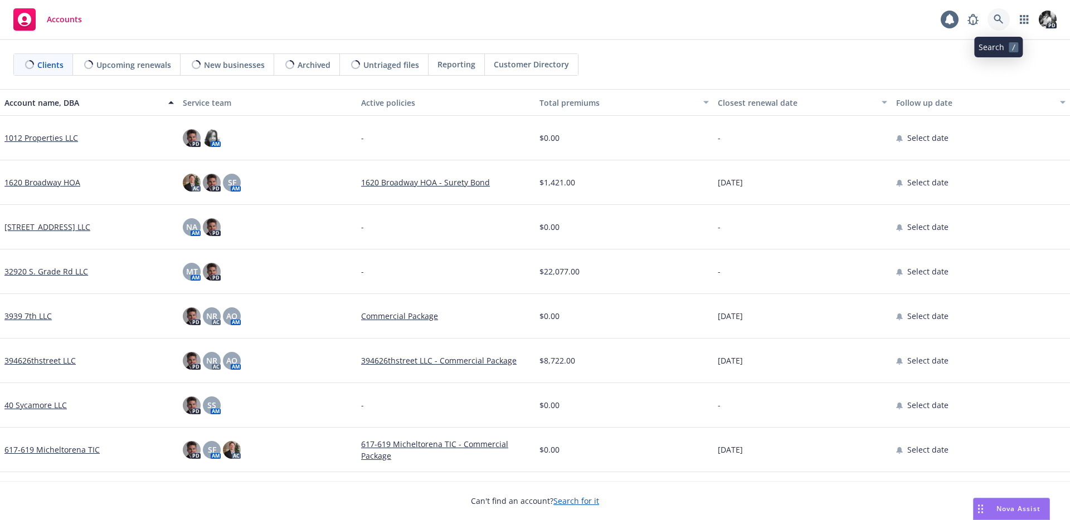
click at [996, 22] on icon at bounding box center [998, 19] width 10 height 10
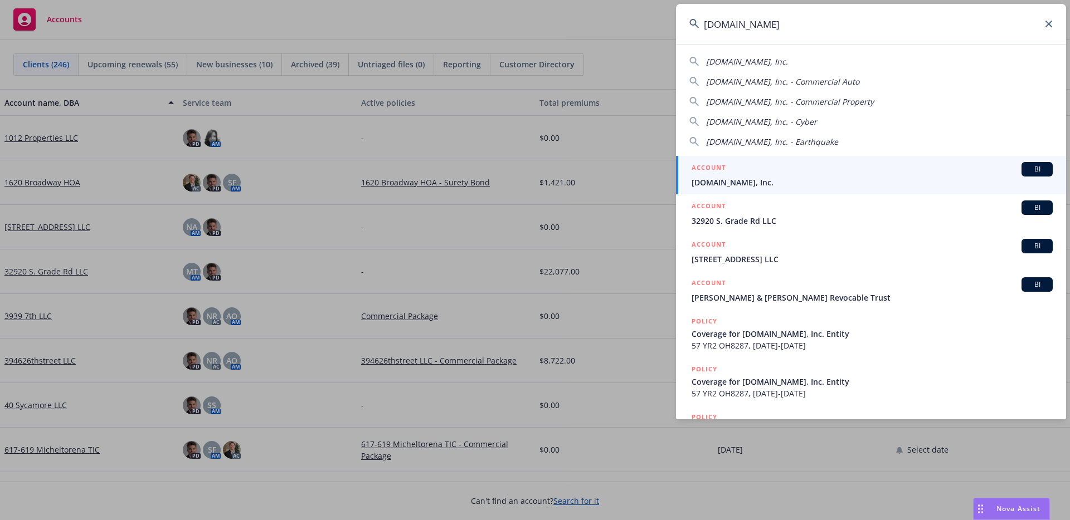
click at [813, 58] on div "[DOMAIN_NAME], Inc." at bounding box center [870, 62] width 363 height 12
type input "[DOMAIN_NAME], Inc."
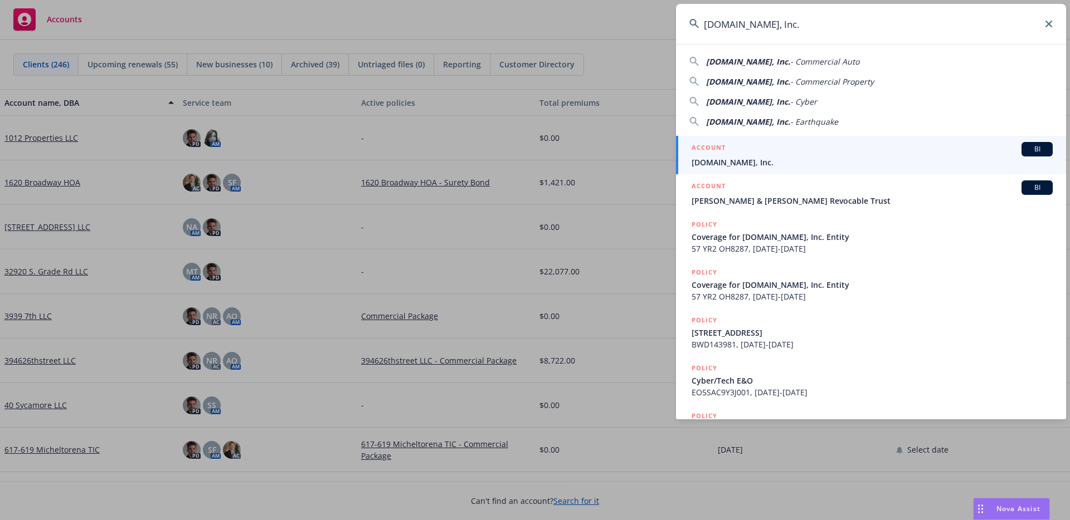
click at [745, 145] on div "ACCOUNT BI" at bounding box center [871, 149] width 361 height 14
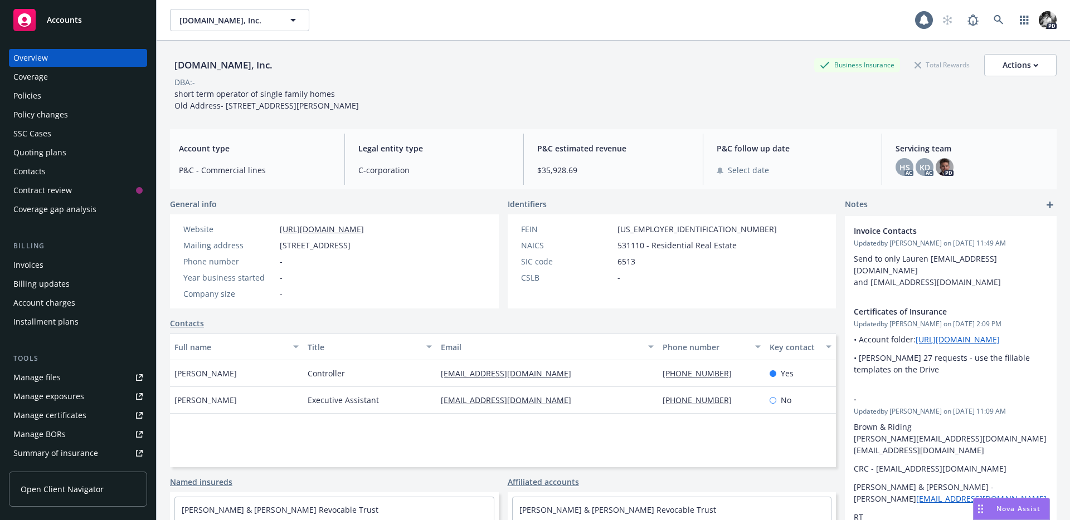
click at [25, 99] on div "Policies" at bounding box center [27, 96] width 28 height 18
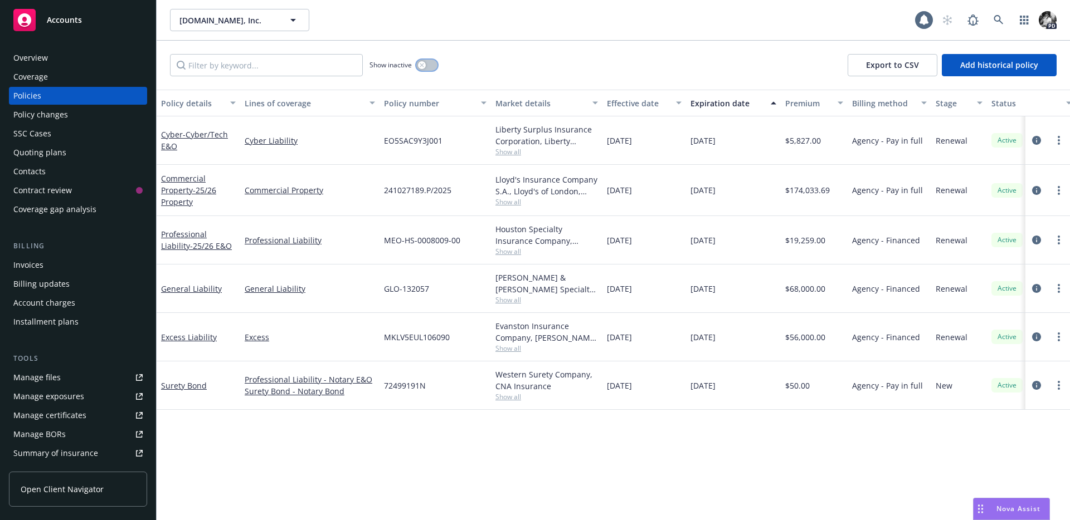
click at [423, 64] on icon "button" at bounding box center [422, 65] width 4 height 4
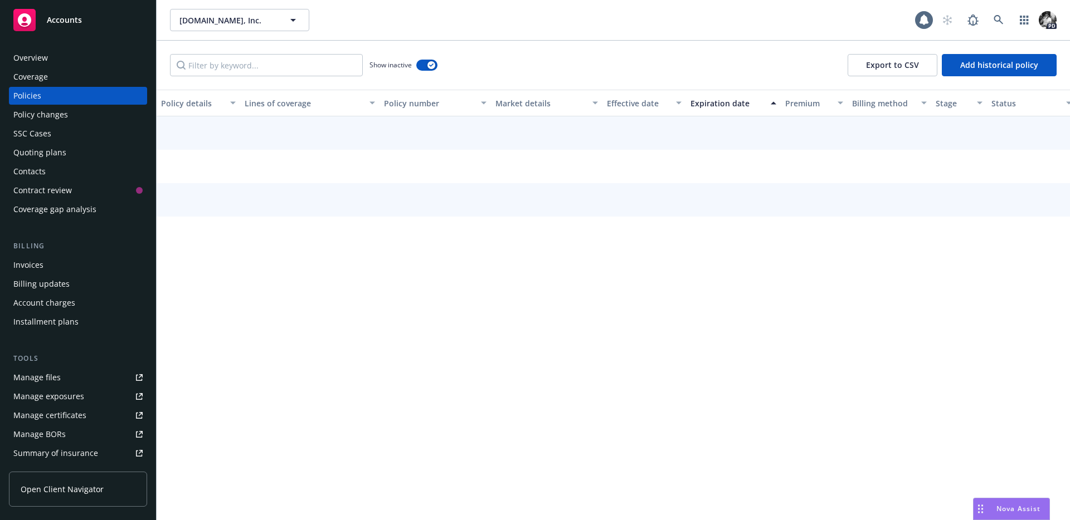
click at [310, 51] on div "Show inactive Export to CSV Add historical policy" at bounding box center [613, 65] width 913 height 49
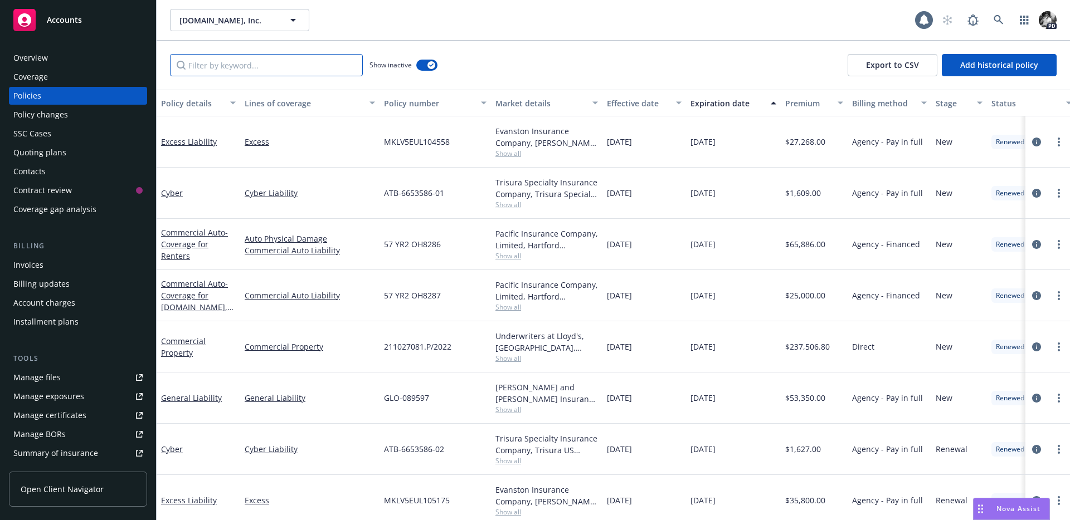
click at [292, 60] on input "Filter by keyword..." at bounding box center [266, 65] width 193 height 22
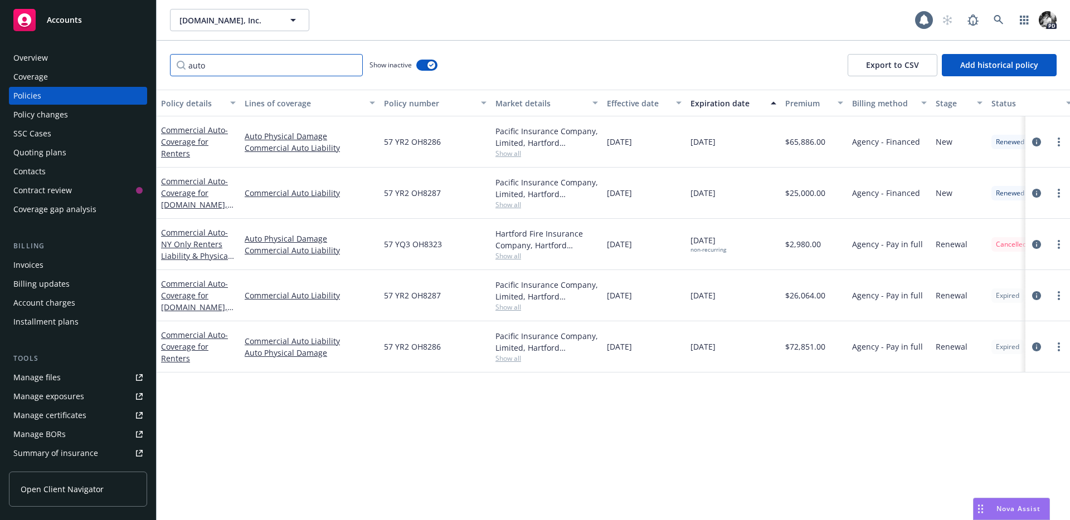
type input "auto"
click at [1030, 340] on link "circleInformation" at bounding box center [1036, 346] width 13 height 13
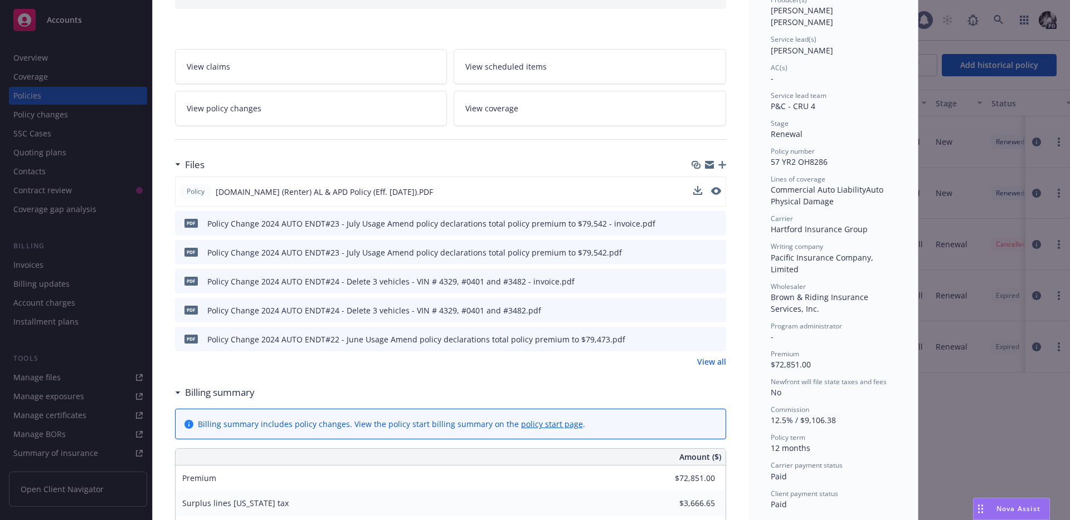
scroll to position [152, 0]
click at [313, 111] on link "View policy changes" at bounding box center [311, 108] width 272 height 35
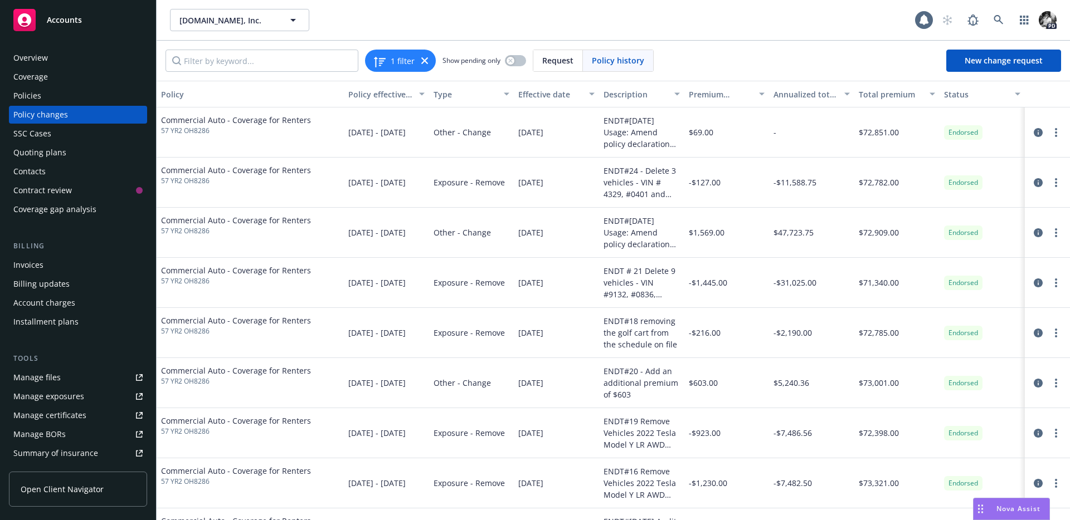
click at [482, 93] on div "Type" at bounding box center [465, 95] width 64 height 12
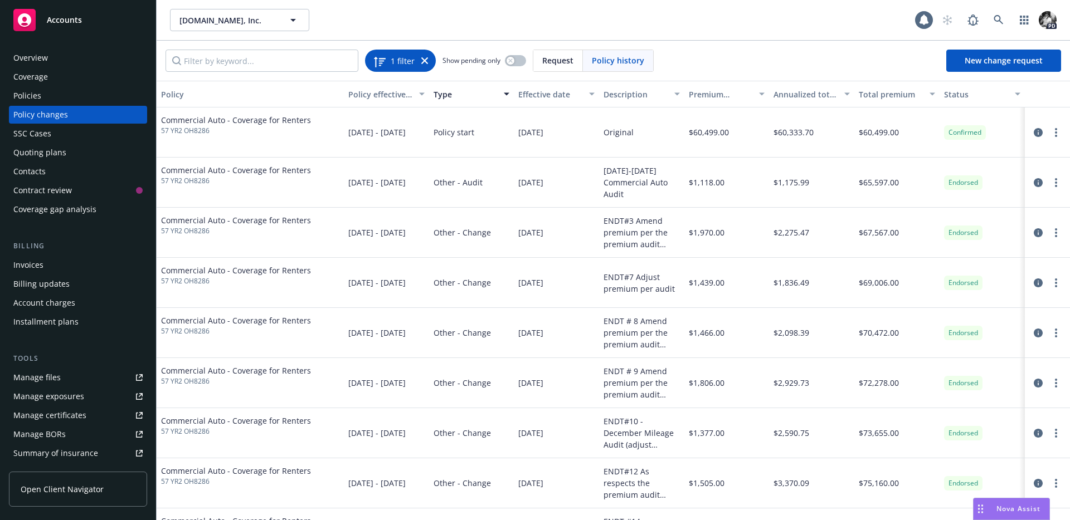
click at [425, 55] on div "1 filter" at bounding box center [400, 61] width 55 height 16
click at [424, 60] on icon at bounding box center [424, 60] width 7 height 7
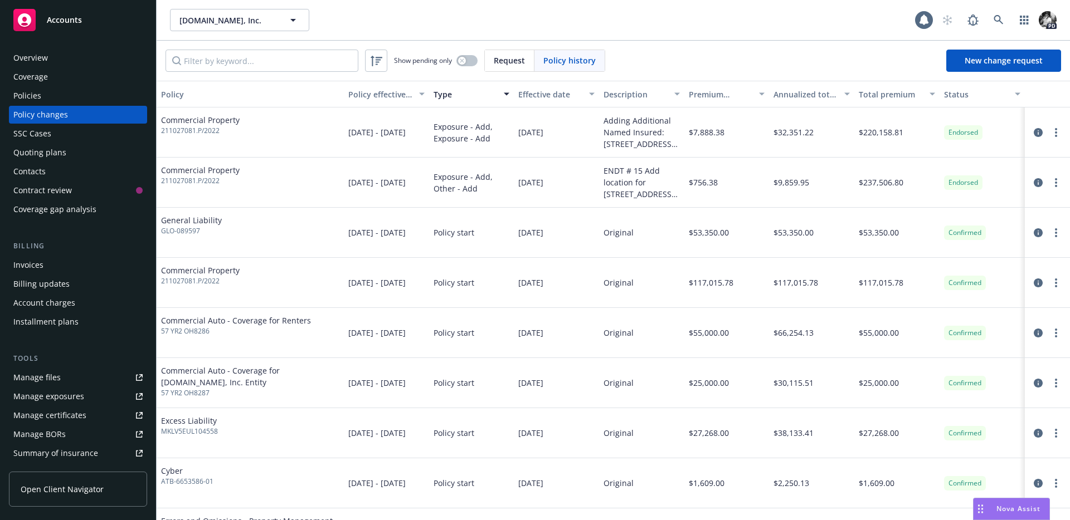
click at [33, 92] on div "Policies" at bounding box center [27, 96] width 28 height 18
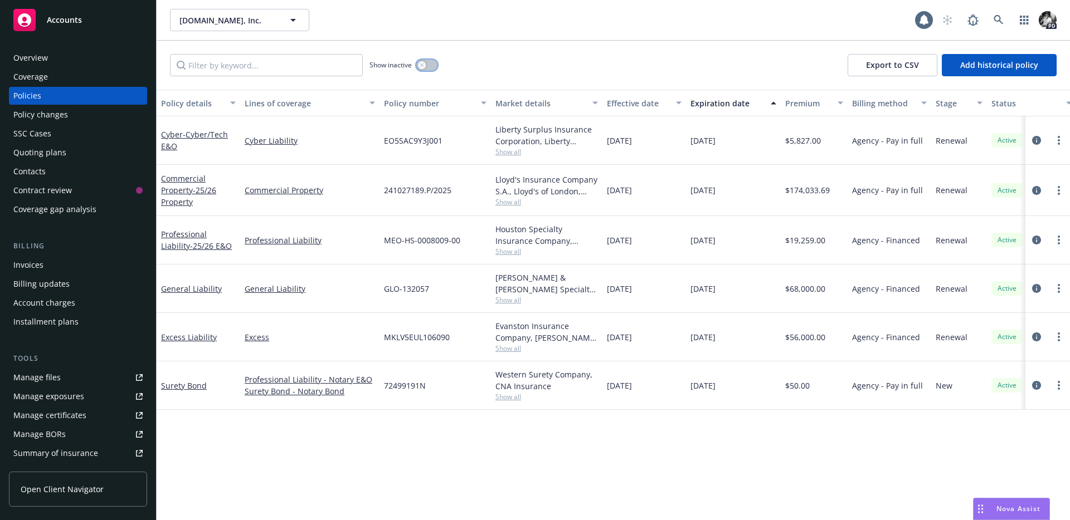
click at [428, 69] on button "button" at bounding box center [426, 65] width 21 height 11
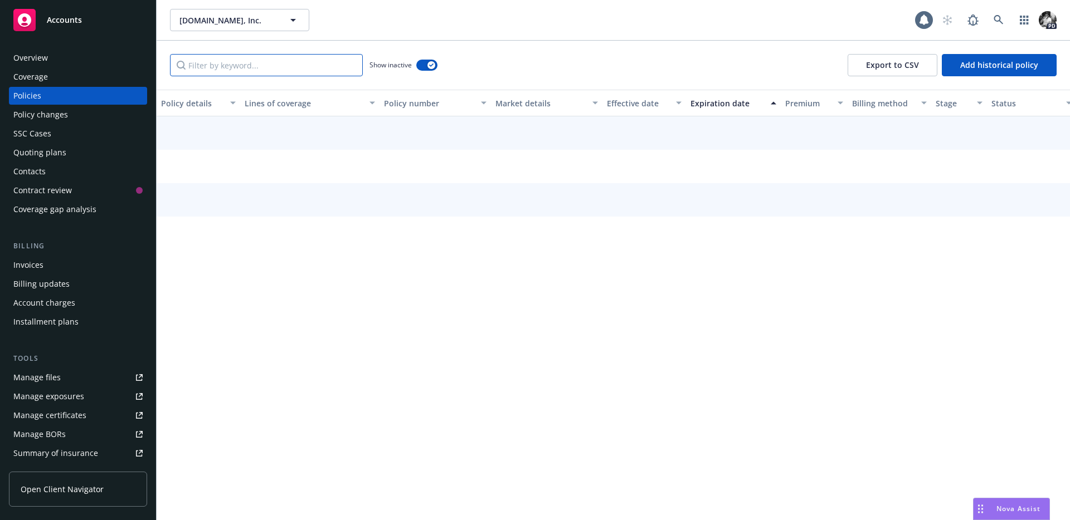
click at [294, 68] on input "Filter by keyword..." at bounding box center [266, 65] width 193 height 22
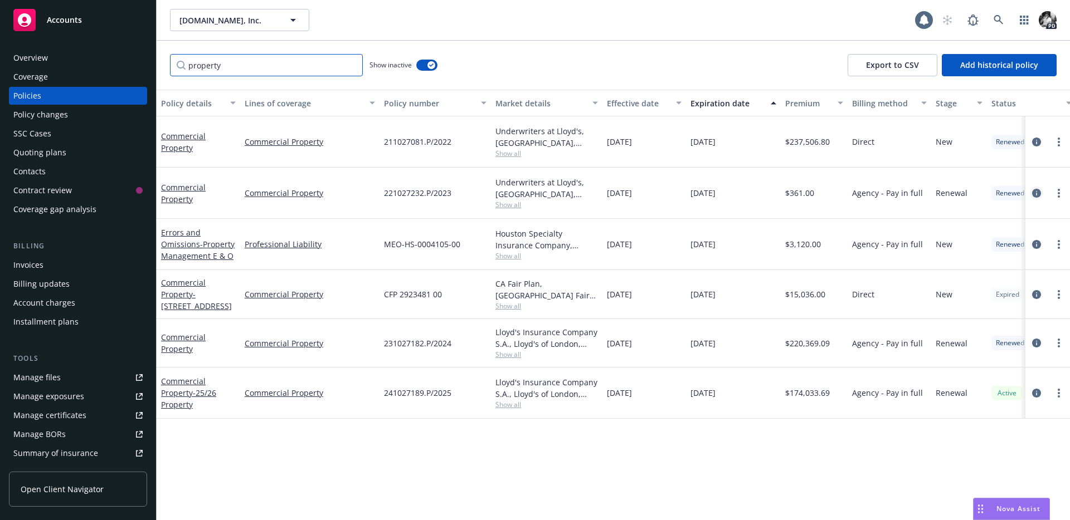
type input "property"
click at [1036, 189] on icon "circleInformation" at bounding box center [1036, 193] width 9 height 9
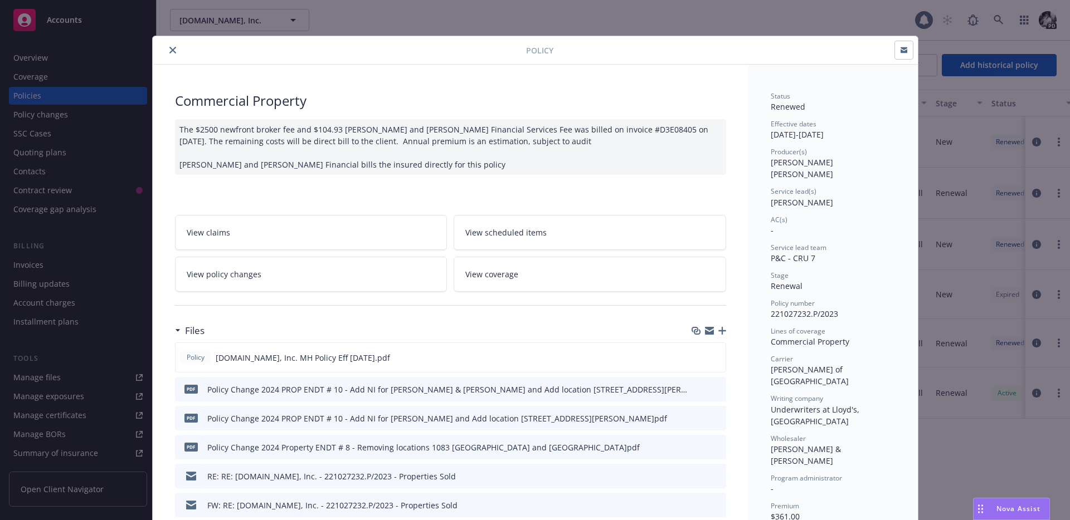
click at [169, 56] on button "close" at bounding box center [172, 49] width 13 height 13
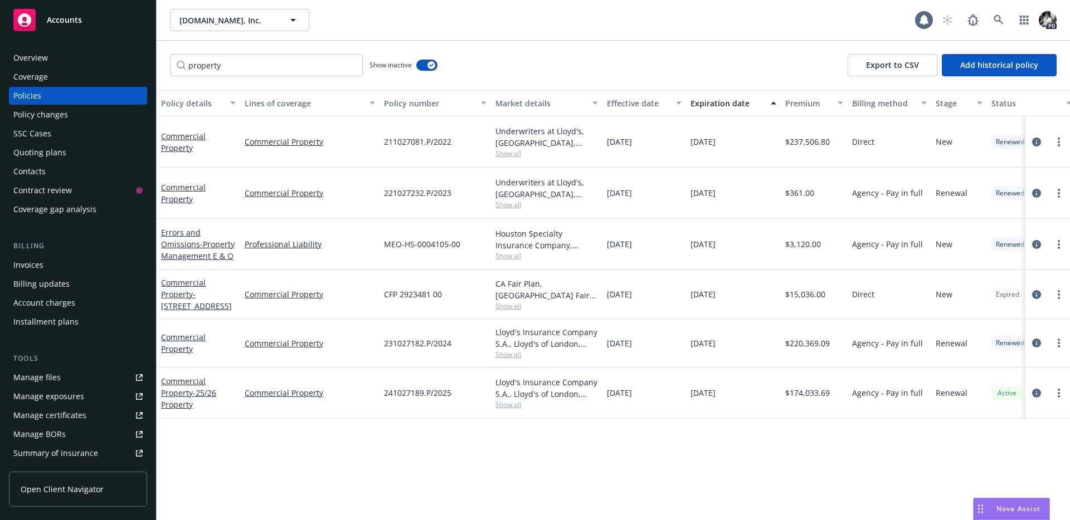
click at [32, 266] on div "Invoices" at bounding box center [28, 265] width 30 height 18
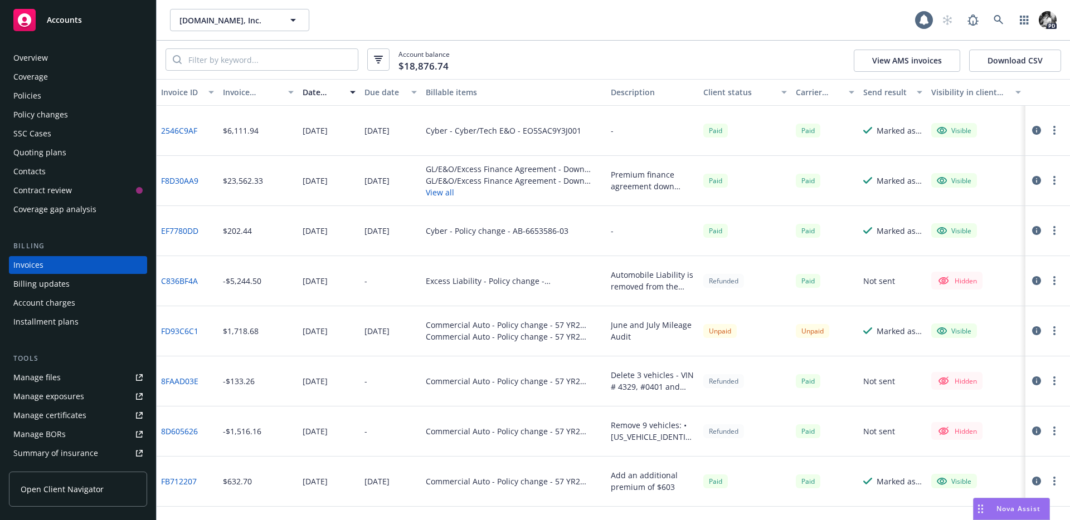
click at [94, 91] on div "Policies" at bounding box center [77, 96] width 129 height 18
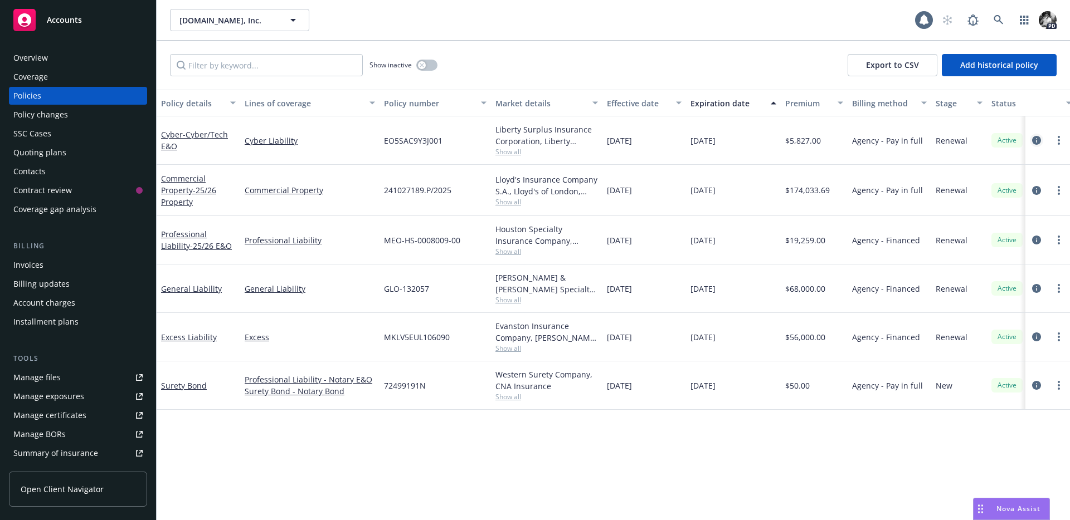
click at [1039, 138] on icon "circleInformation" at bounding box center [1036, 140] width 9 height 9
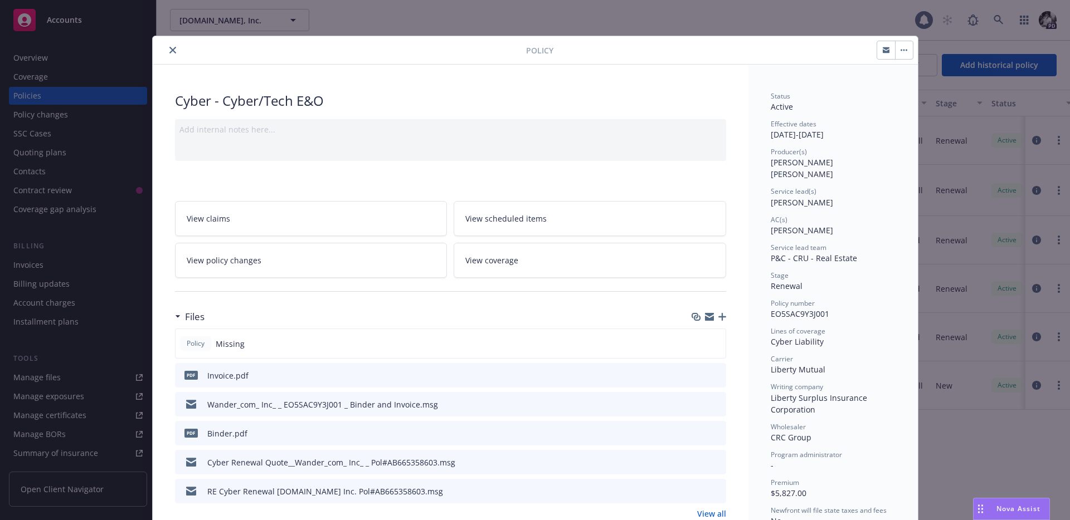
click at [170, 45] on button "close" at bounding box center [172, 49] width 13 height 13
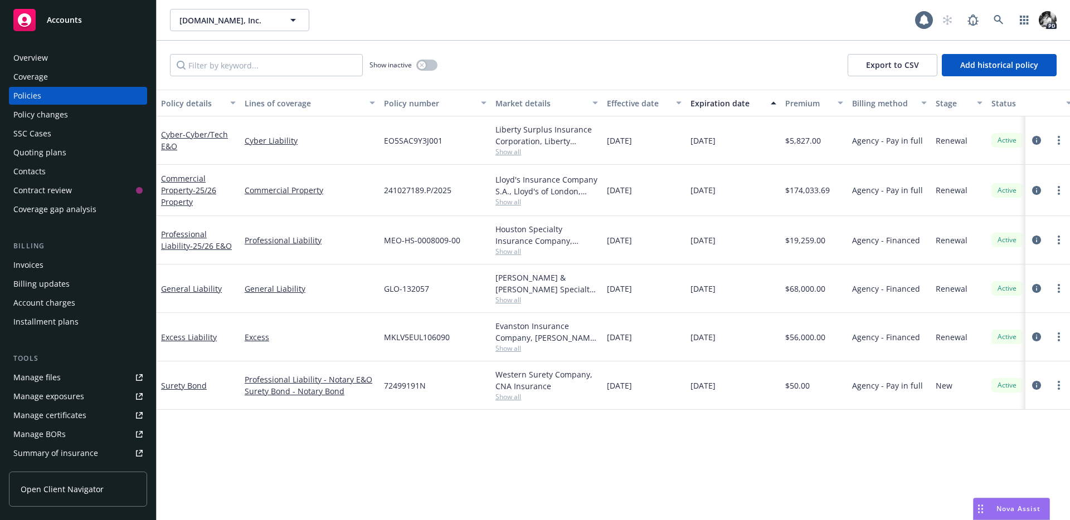
click at [403, 460] on div "Policy details Lines of coverage Policy number Market details Effective date Ex…" at bounding box center [613, 305] width 913 height 431
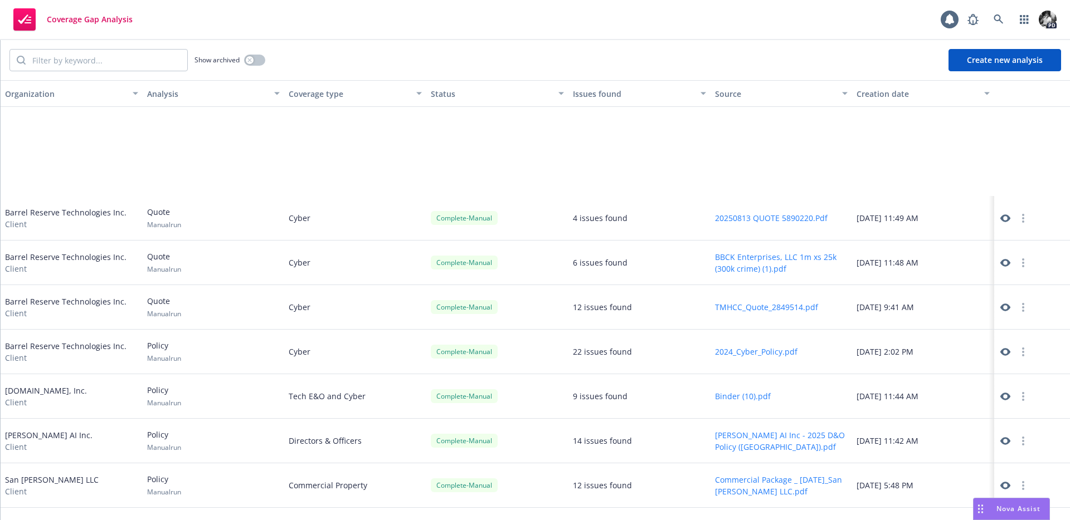
scroll to position [164, 0]
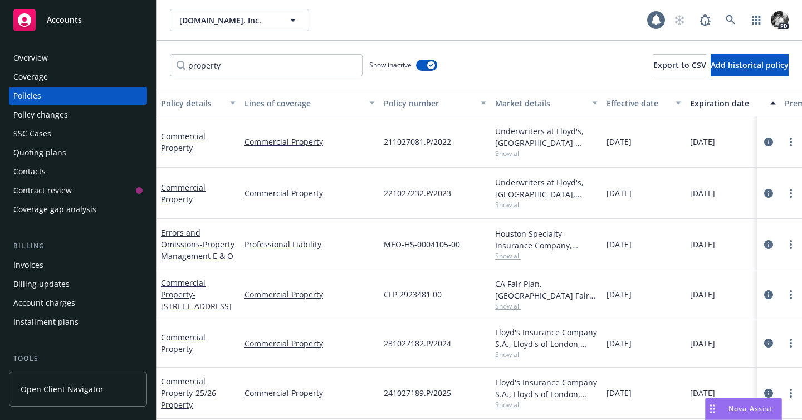
scroll to position [0, 291]
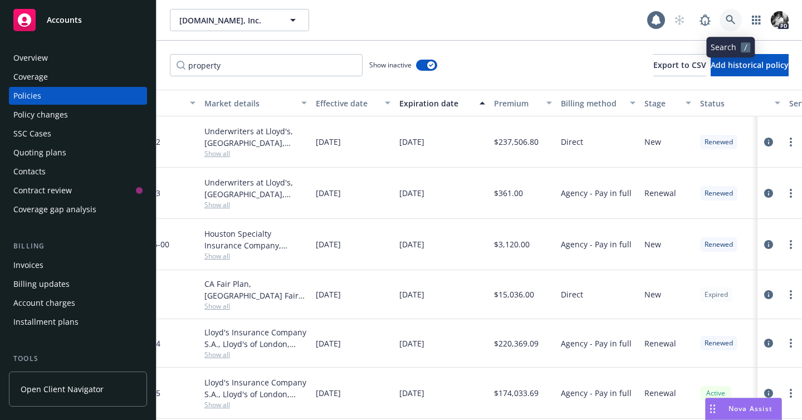
click at [734, 19] on icon at bounding box center [731, 20] width 10 height 10
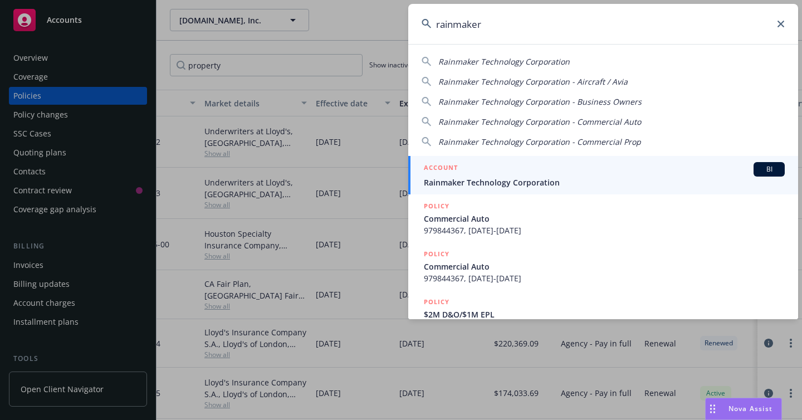
type input "rainmaker"
click at [494, 168] on div "ACCOUNT BI" at bounding box center [604, 169] width 361 height 14
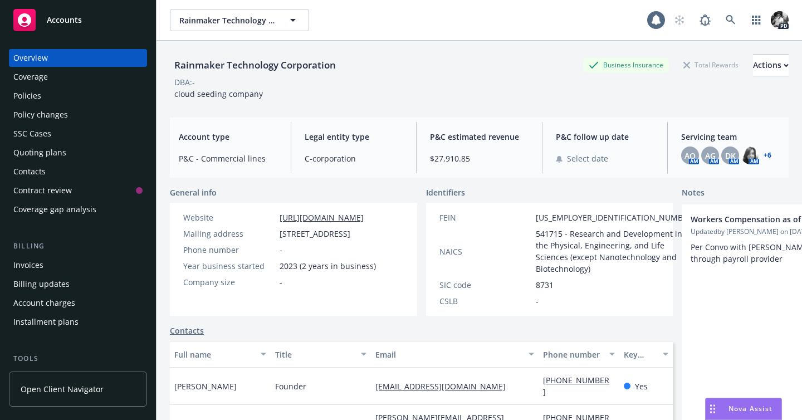
click at [38, 100] on div "Policies" at bounding box center [27, 96] width 28 height 18
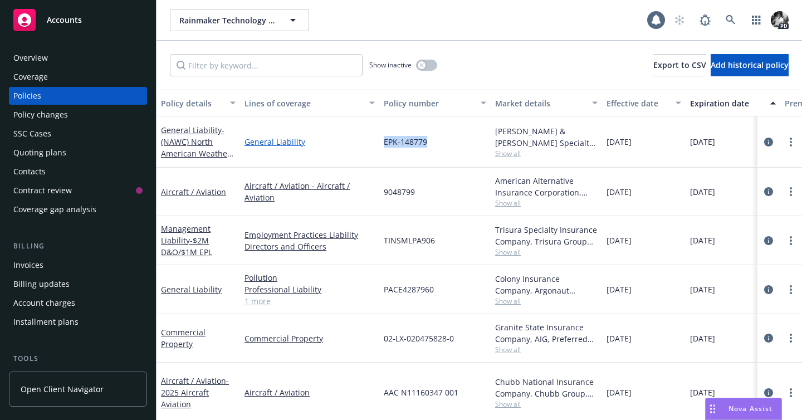
drag, startPoint x: 437, startPoint y: 138, endPoint x: 374, endPoint y: 138, distance: 62.4
click at [374, 138] on div "General Liability - (NAWC) North American Weather Consultants, Inc. of [US_STAT…" at bounding box center [694, 141] width 1075 height 51
copy div "EPK-148779"
click at [743, 11] on div "PD" at bounding box center [729, 20] width 120 height 22
click at [736, 17] on link at bounding box center [731, 20] width 22 height 22
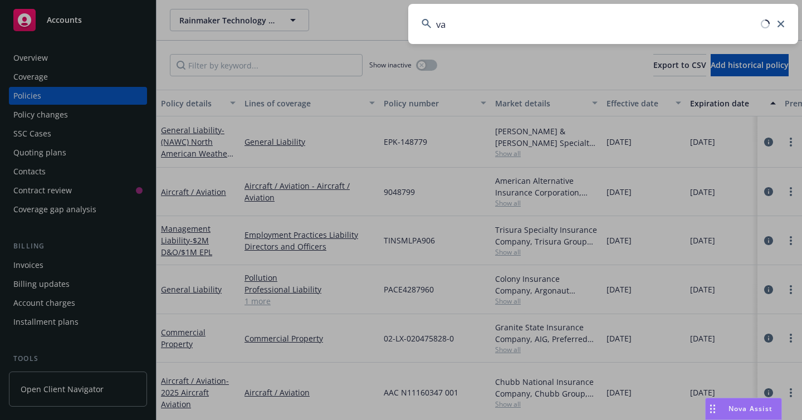
type input "v"
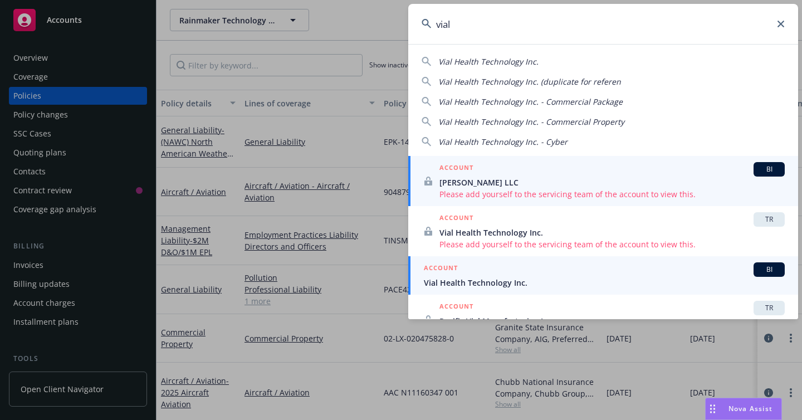
type input "vial"
click at [481, 265] on div "ACCOUNT BI" at bounding box center [604, 269] width 361 height 14
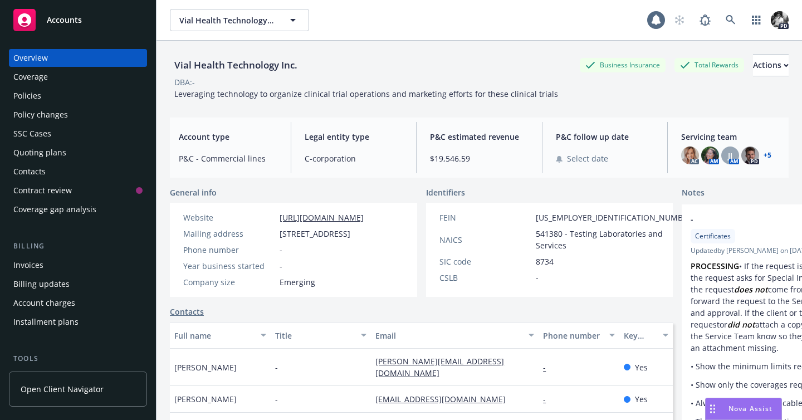
click at [76, 274] on div "Invoices" at bounding box center [77, 265] width 129 height 18
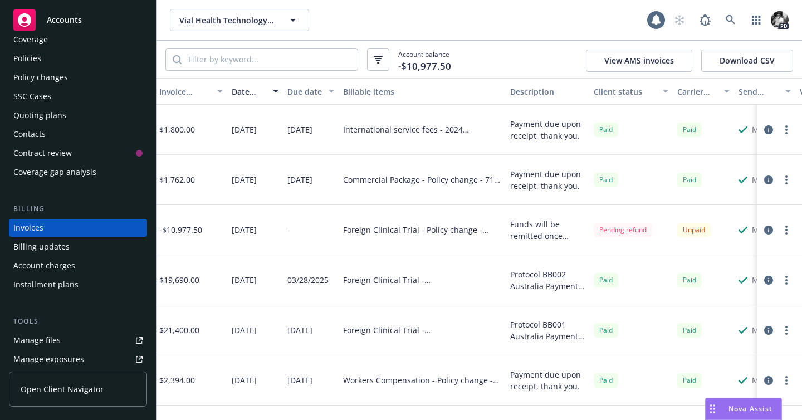
scroll to position [0, 60]
click at [42, 57] on div "Policies" at bounding box center [77, 59] width 129 height 18
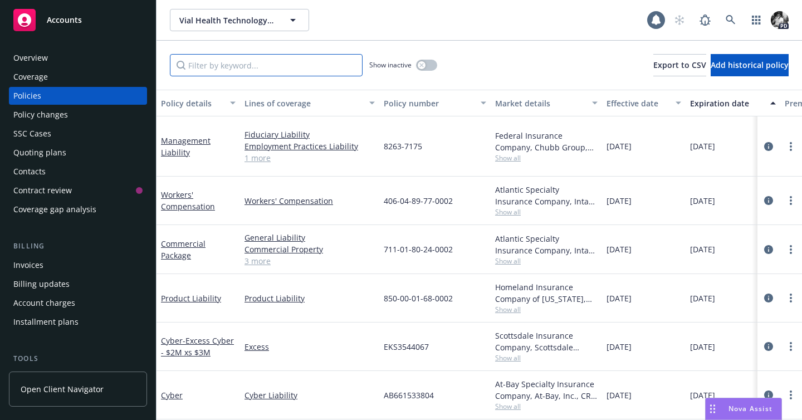
click at [268, 67] on input "Filter by keyword..." at bounding box center [266, 65] width 193 height 22
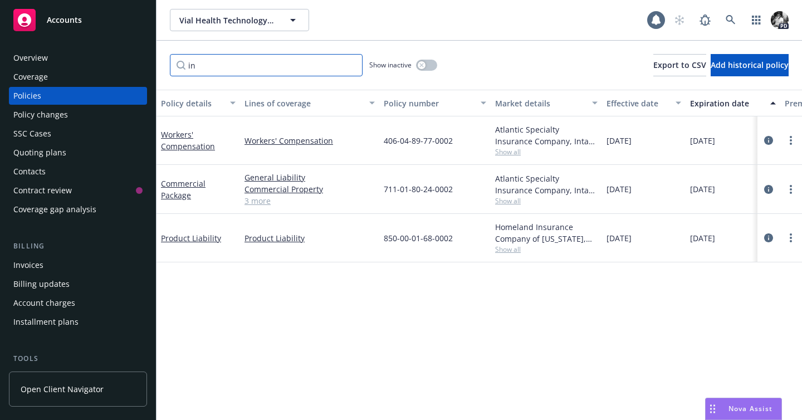
type input "i"
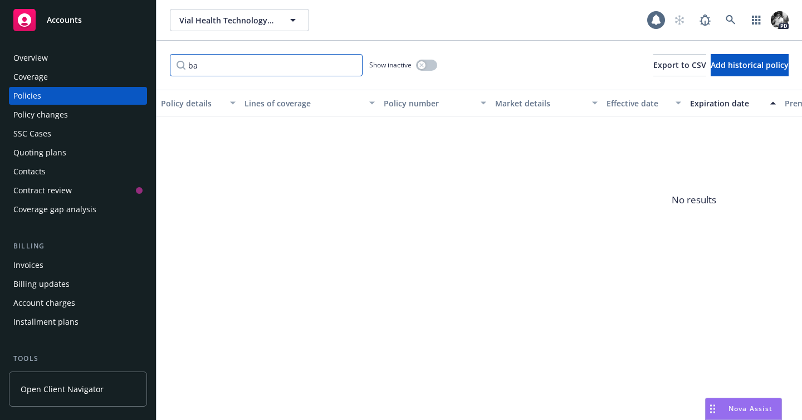
type input "b"
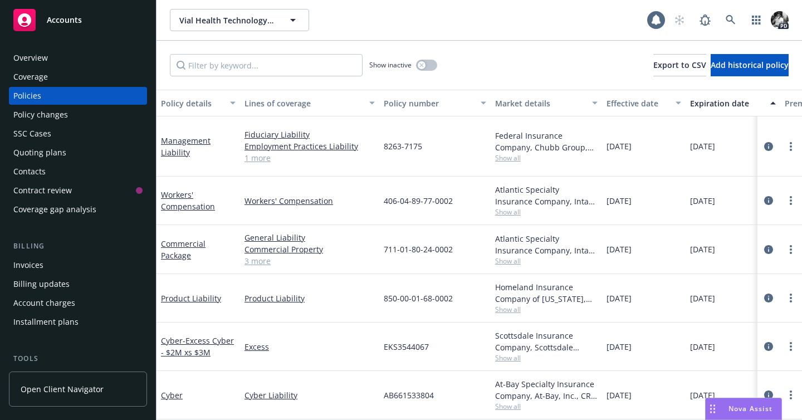
click at [57, 274] on div "Invoices" at bounding box center [77, 265] width 129 height 18
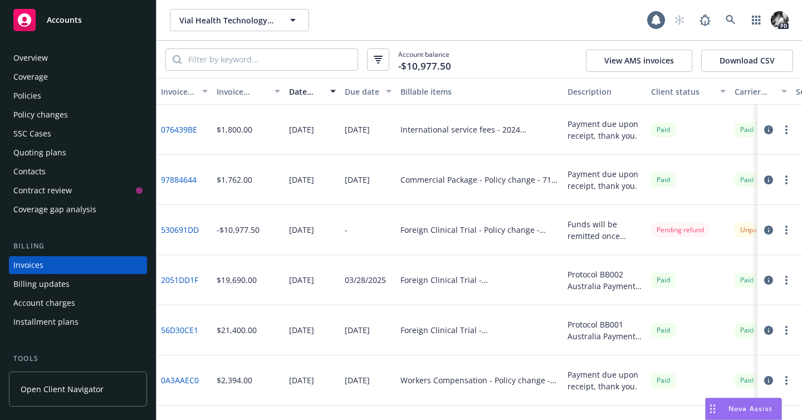
scroll to position [37, 0]
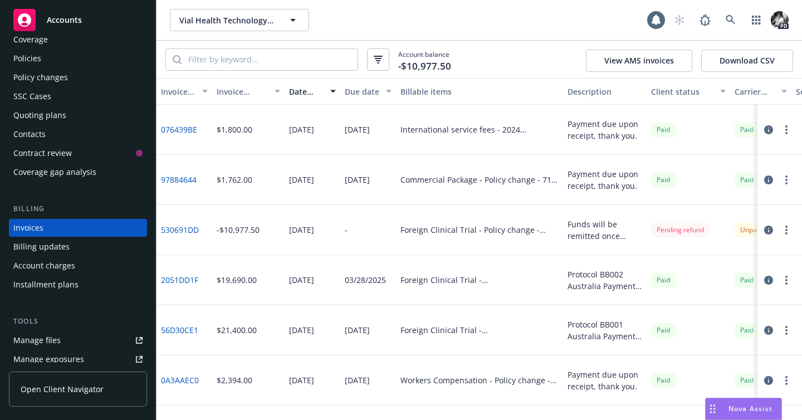
click at [184, 130] on link "076439BE" at bounding box center [179, 130] width 36 height 12
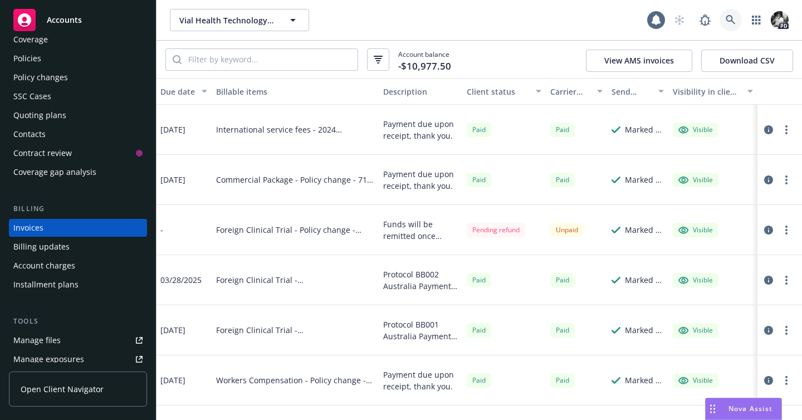
click at [728, 20] on icon at bounding box center [731, 20] width 10 height 10
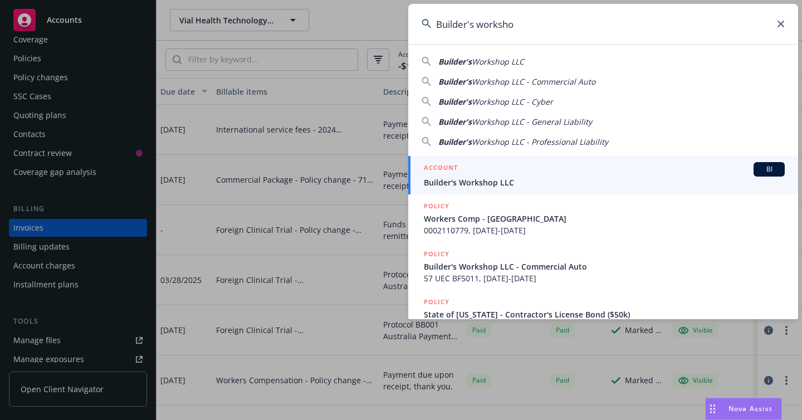
type input "Builder's worksho"
click at [473, 176] on div "ACCOUNT BI" at bounding box center [604, 169] width 361 height 14
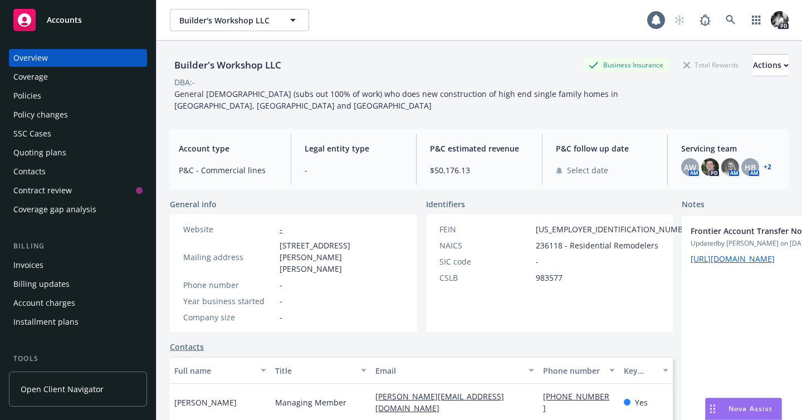
click at [38, 101] on div "Policies" at bounding box center [27, 96] width 28 height 18
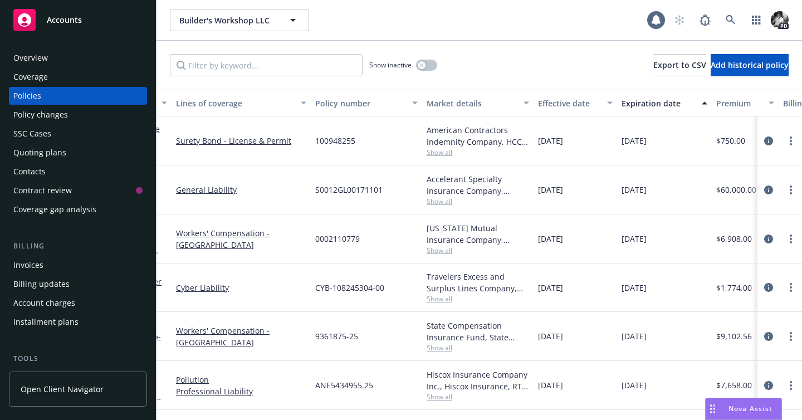
scroll to position [0, 69]
click at [81, 274] on div "Invoices Billing updates Account charges Installment plans" at bounding box center [78, 293] width 138 height 75
click at [76, 271] on div "Invoices" at bounding box center [77, 265] width 129 height 18
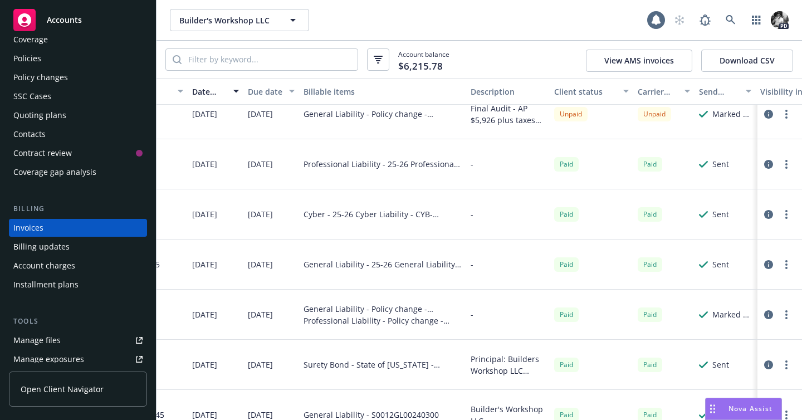
scroll to position [16, 98]
click at [52, 64] on div "Policies" at bounding box center [77, 59] width 129 height 18
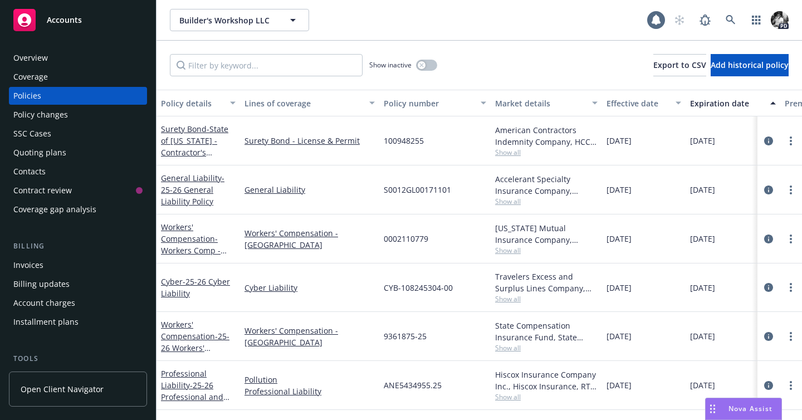
scroll to position [0, 252]
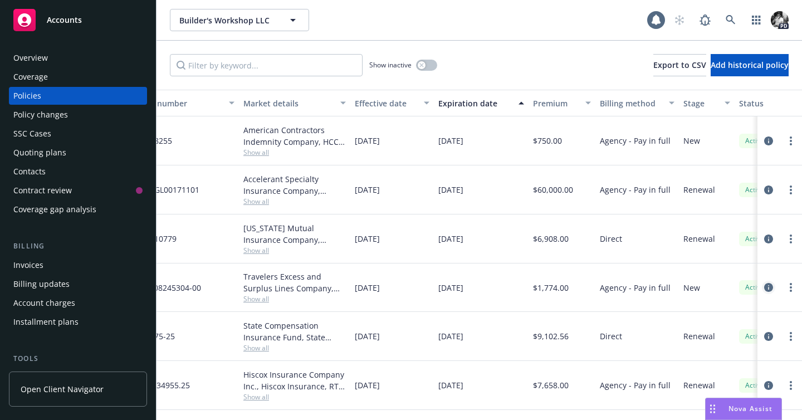
click at [773, 285] on link "circleInformation" at bounding box center [768, 287] width 13 height 13
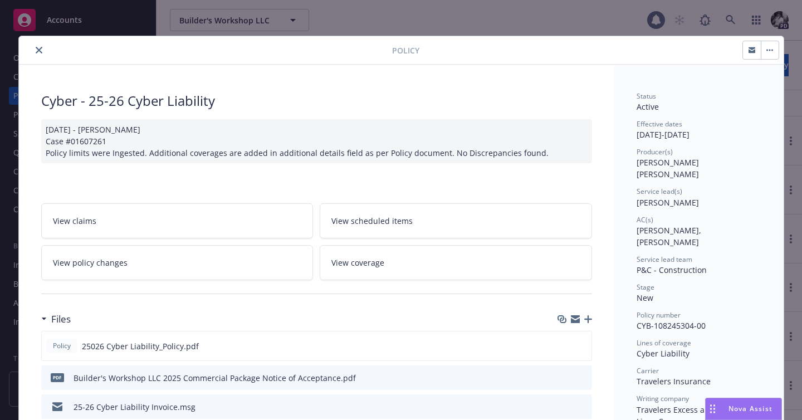
click at [37, 56] on button "close" at bounding box center [38, 49] width 13 height 13
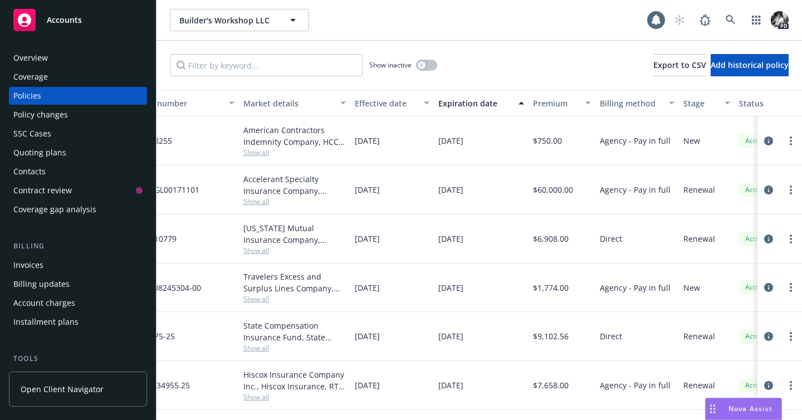
click at [70, 274] on div "Invoices" at bounding box center [77, 265] width 129 height 18
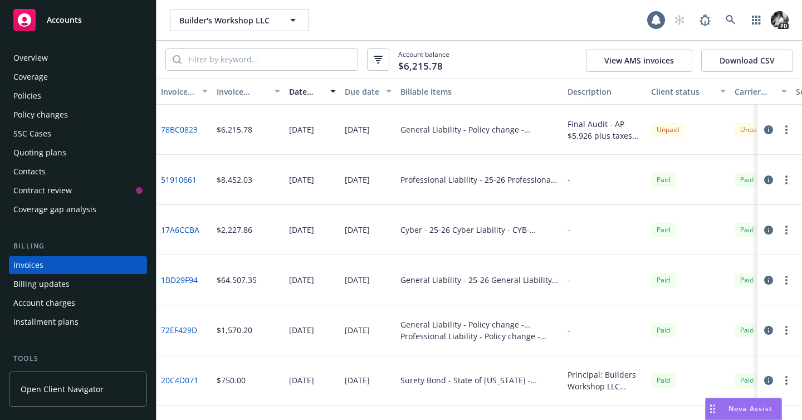
scroll to position [37, 0]
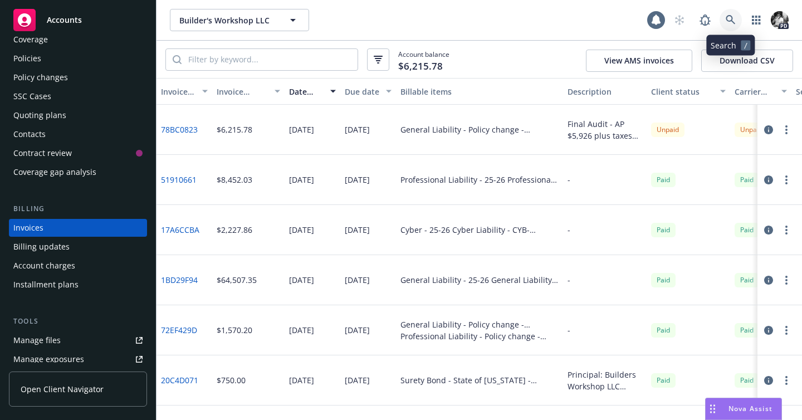
click at [727, 15] on icon at bounding box center [731, 20] width 10 height 10
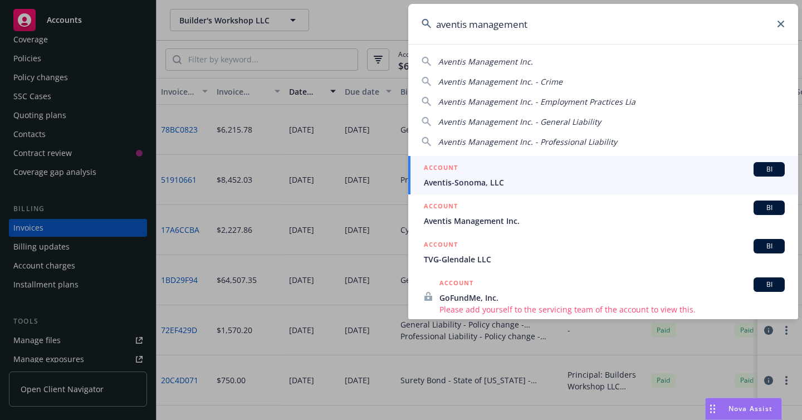
type input "aventis management"
click at [485, 184] on span "Aventis-Sonoma, LLC" at bounding box center [604, 183] width 361 height 12
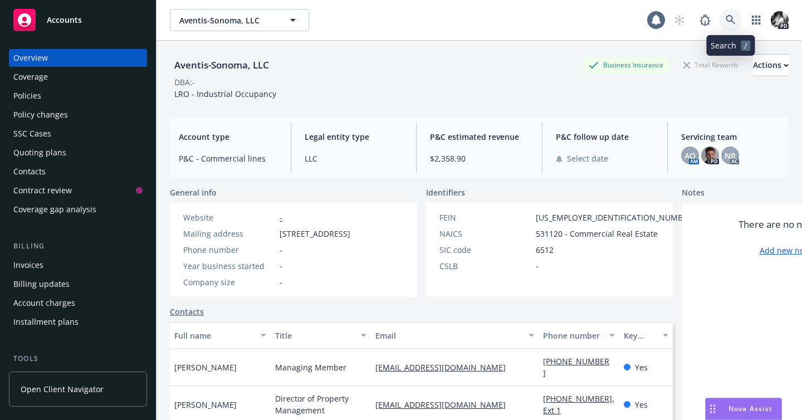
click at [732, 21] on icon at bounding box center [730, 19] width 9 height 9
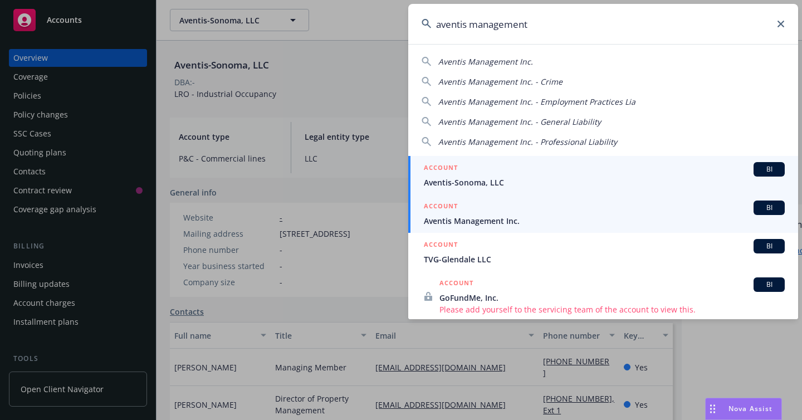
type input "aventis management"
click at [529, 221] on span "Aventis Management Inc." at bounding box center [604, 221] width 361 height 12
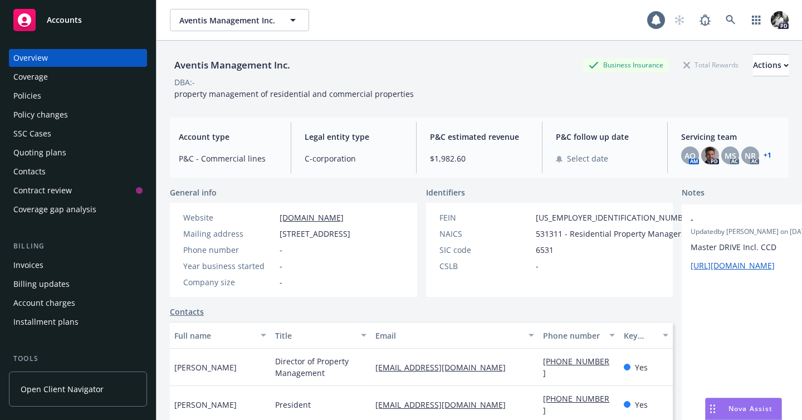
click at [61, 100] on div "Policies" at bounding box center [77, 96] width 129 height 18
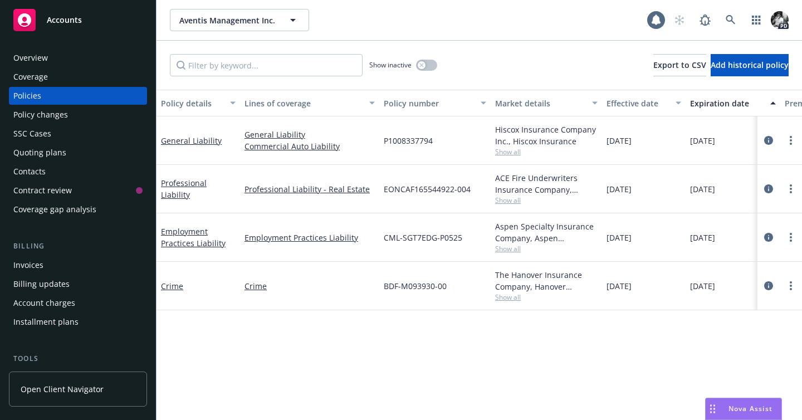
click at [53, 265] on div "Invoices" at bounding box center [77, 265] width 129 height 18
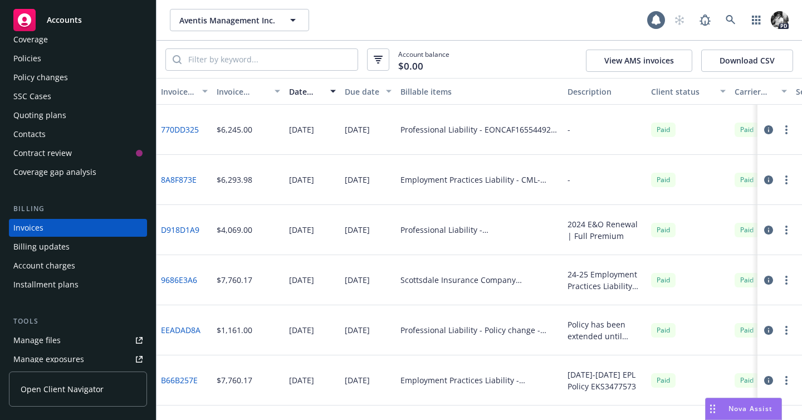
click at [68, 61] on div "Policies" at bounding box center [77, 59] width 129 height 18
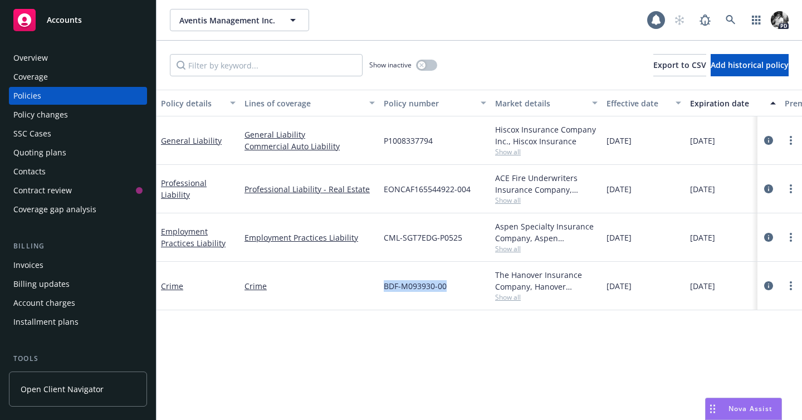
drag, startPoint x: 449, startPoint y: 287, endPoint x: 380, endPoint y: 287, distance: 69.1
click at [380, 287] on div "BDF-M093930-00" at bounding box center [434, 286] width 111 height 48
copy span "BDF-M093930-00"
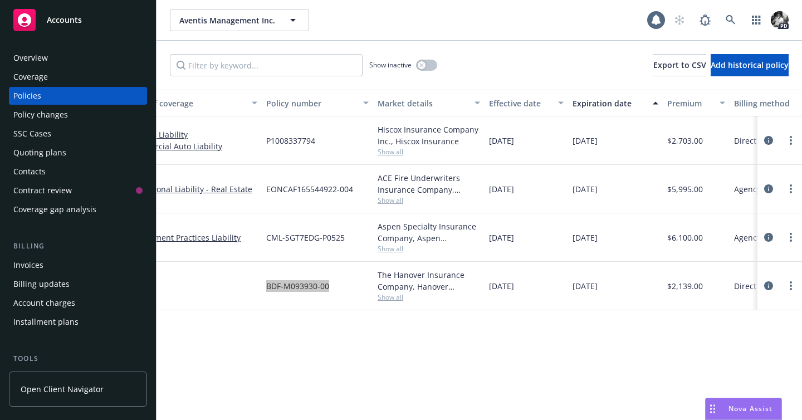
scroll to position [0, 352]
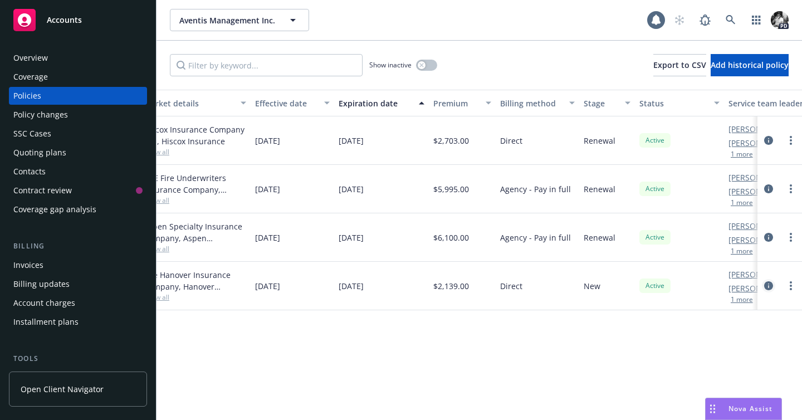
click at [771, 287] on icon "circleInformation" at bounding box center [768, 285] width 9 height 9
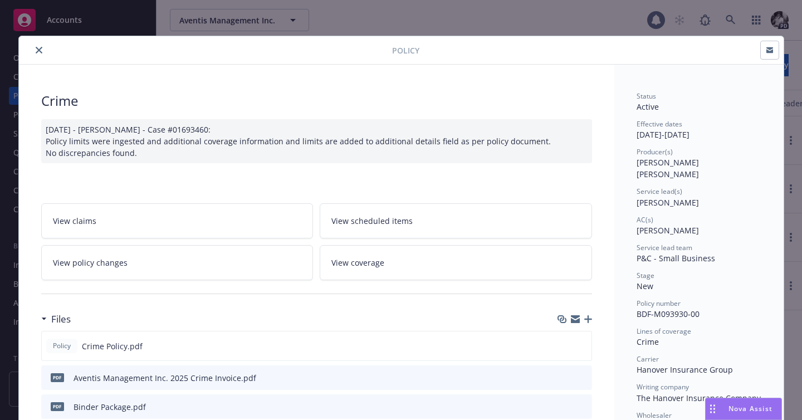
click at [37, 55] on button "close" at bounding box center [38, 49] width 13 height 13
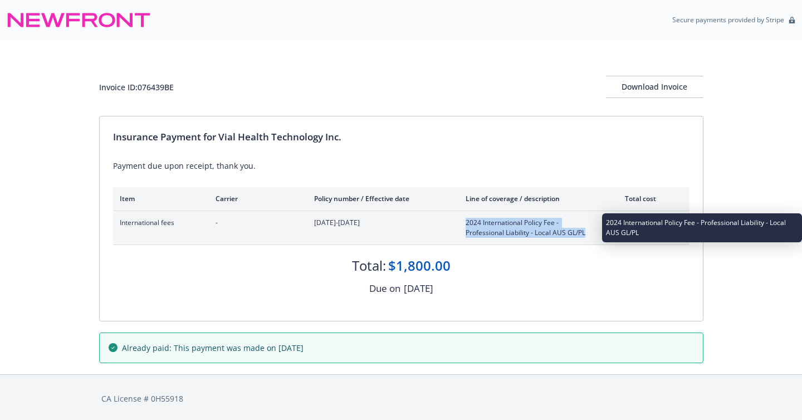
drag, startPoint x: 466, startPoint y: 223, endPoint x: 595, endPoint y: 236, distance: 129.3
click at [595, 236] on span "2024 International Policy Fee - Professional Liability - Local AUS GL/PL" at bounding box center [531, 228] width 131 height 20
copy span "2024 International Policy Fee - Professional Liability - Local AUS GL/PL"
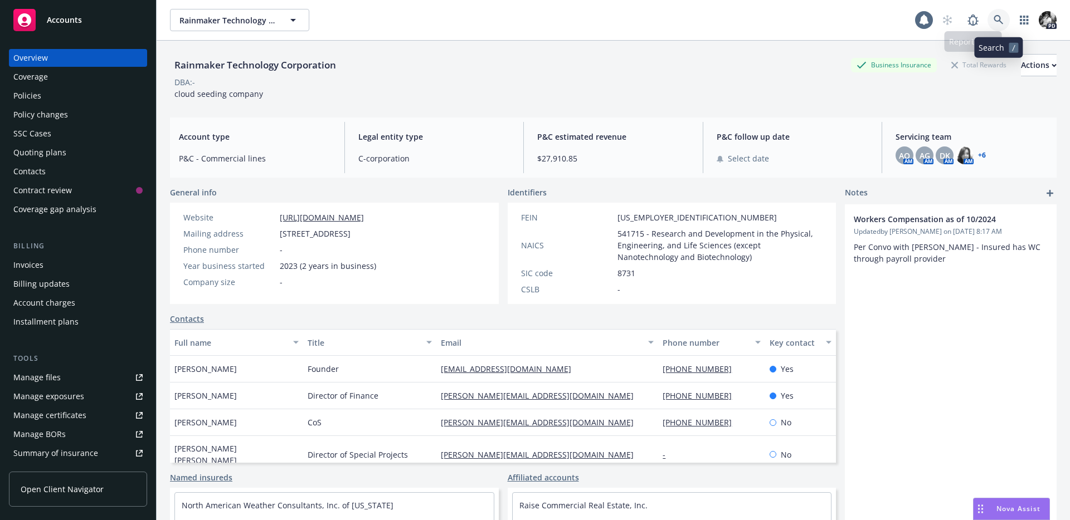
click at [1006, 25] on link at bounding box center [998, 20] width 22 height 22
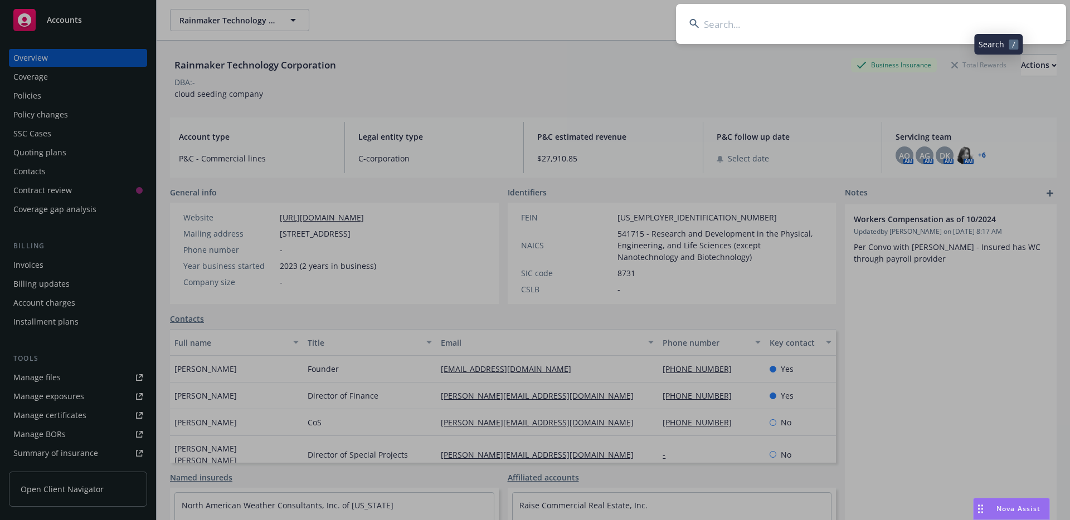
type input "<"
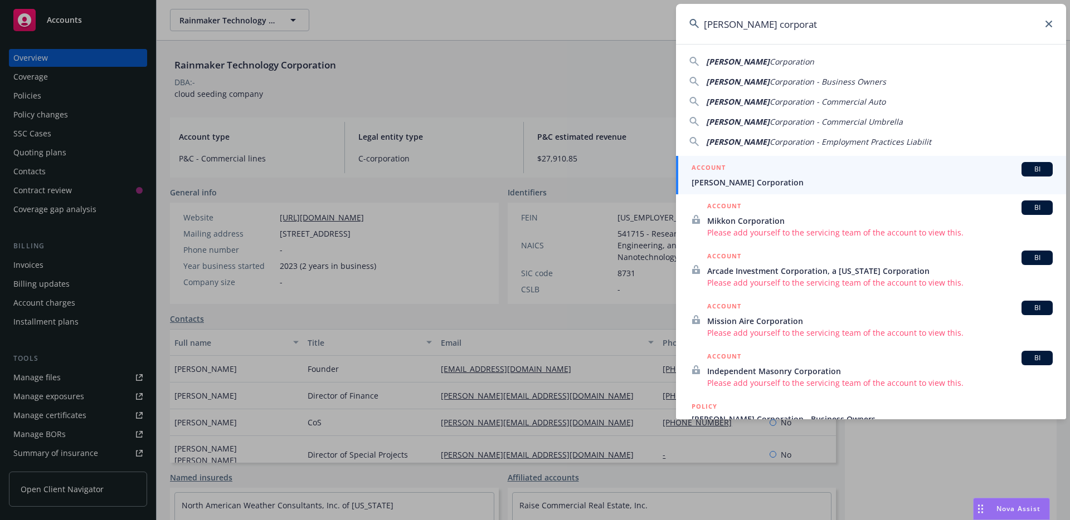
type input "[PERSON_NAME] corporat"
click at [765, 172] on div "ACCOUNT BI" at bounding box center [871, 169] width 361 height 14
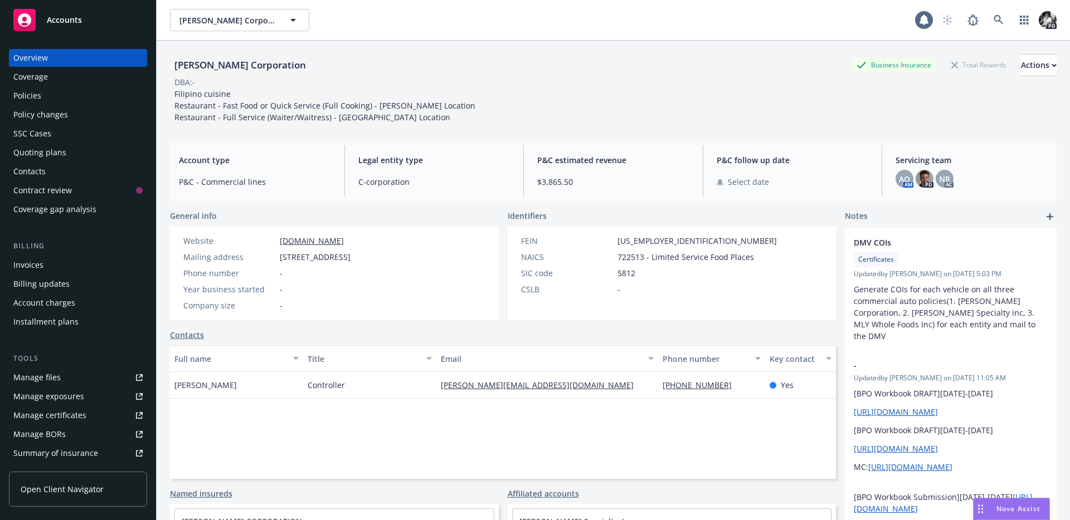
click at [47, 79] on div "Coverage" at bounding box center [77, 77] width 129 height 18
click at [41, 89] on div "Policies" at bounding box center [77, 96] width 129 height 18
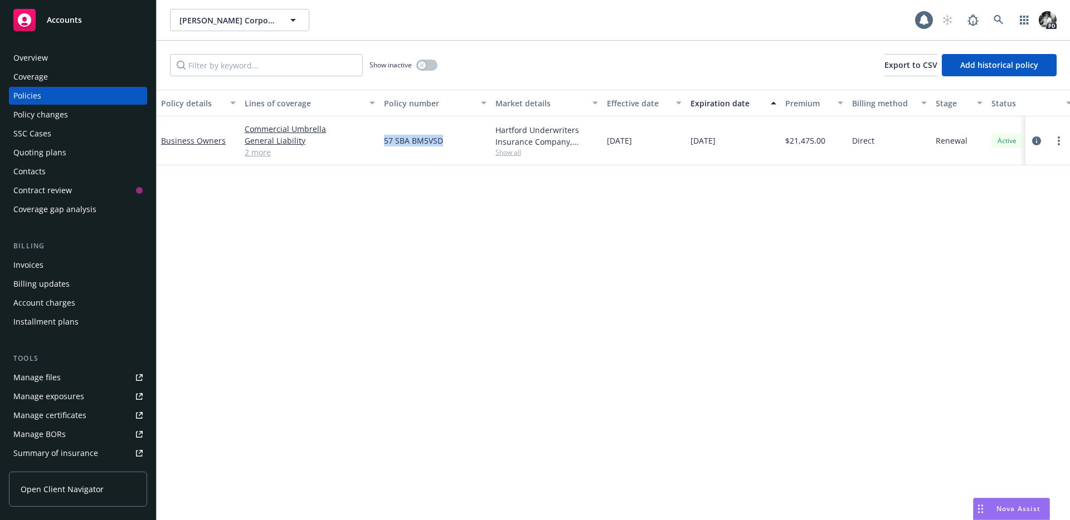
drag, startPoint x: 450, startPoint y: 143, endPoint x: 383, endPoint y: 143, distance: 67.4
click at [383, 143] on div "57 SBA BM5VSD" at bounding box center [434, 140] width 111 height 49
copy span "57 SBA BM5VSD"
click at [996, 19] on icon at bounding box center [998, 20] width 10 height 10
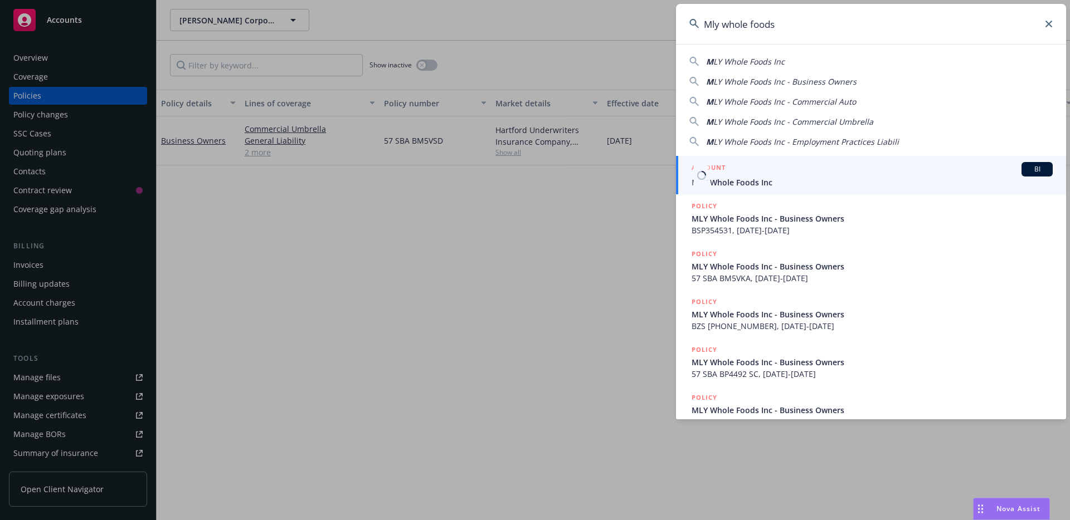
type input "Mly whole foods"
click at [727, 175] on div "ACCOUNT BI" at bounding box center [871, 169] width 361 height 14
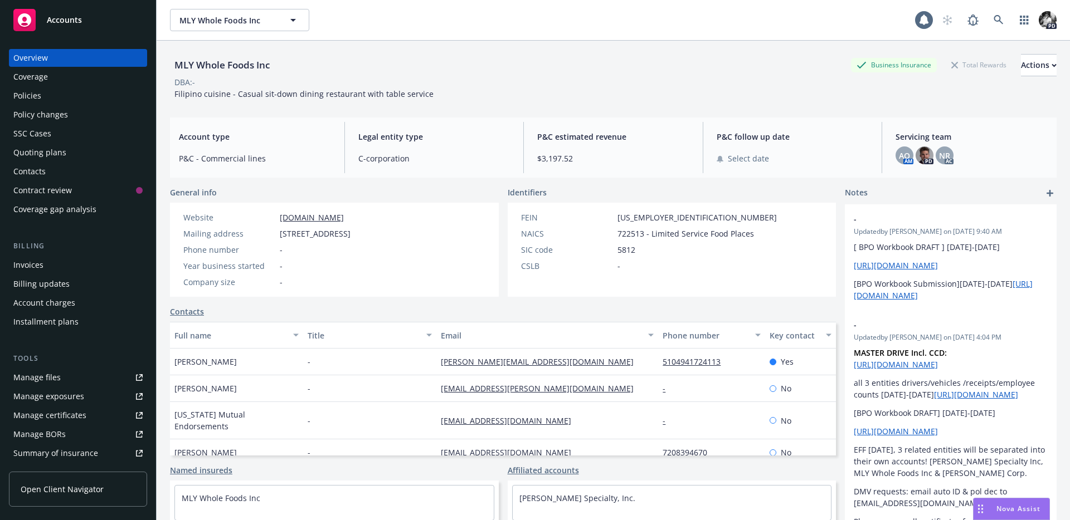
click at [94, 104] on div "Policies" at bounding box center [77, 96] width 129 height 18
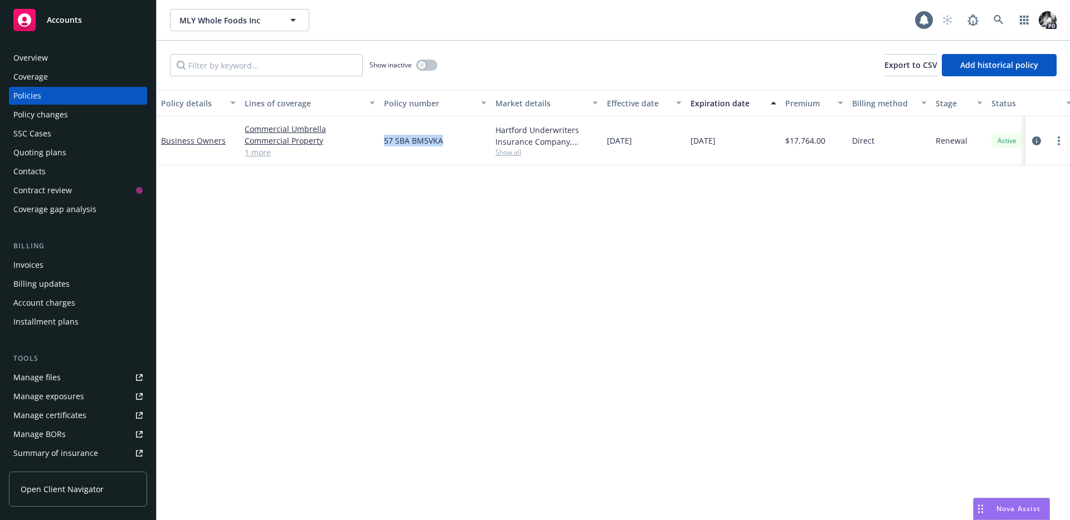
drag, startPoint x: 456, startPoint y: 148, endPoint x: 372, endPoint y: 147, distance: 84.1
click at [372, 147] on div "Business Owners Commercial Umbrella Commercial Property General Liability 1 mor…" at bounding box center [694, 140] width 1075 height 49
copy div "57 SBA BM5VKA"
click at [247, 338] on div "Policy details Lines of coverage Policy number Market details Effective date Ex…" at bounding box center [613, 305] width 913 height 431
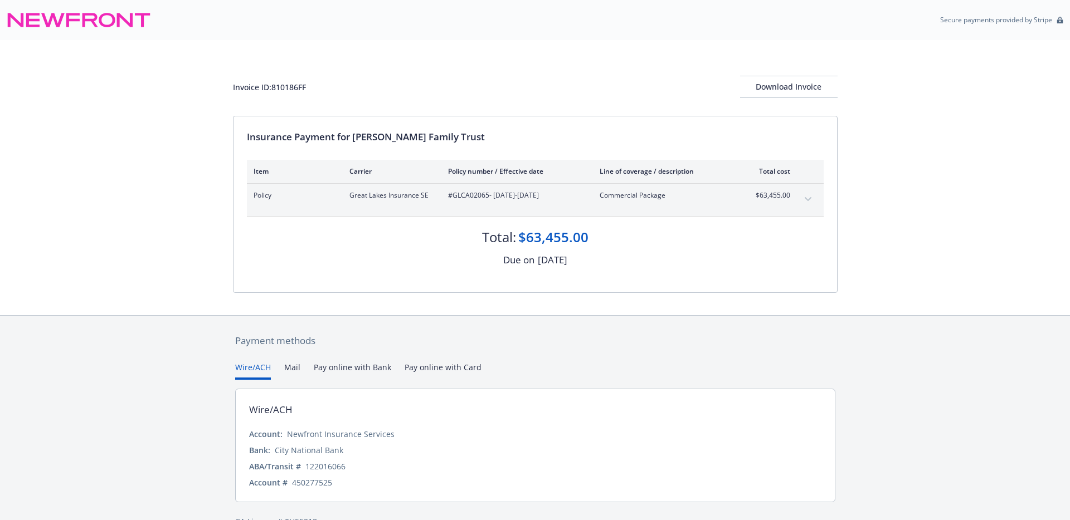
click at [409, 208] on div "Policy Great Lakes Insurance SE #GLCA02065 - 05/28/2025-05/28/2026 Commercial P…" at bounding box center [535, 200] width 577 height 32
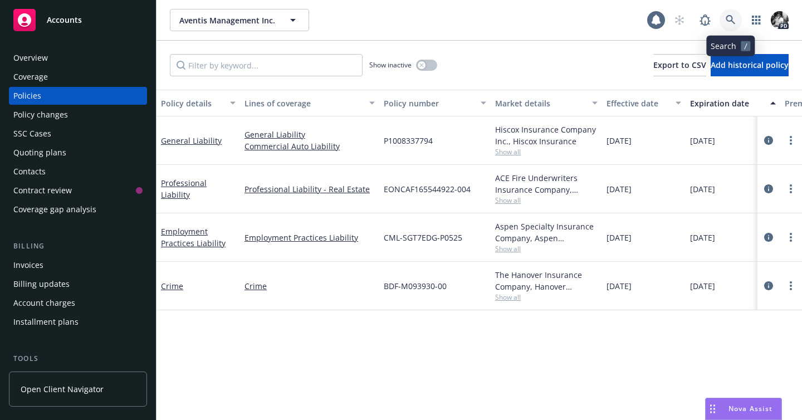
click at [734, 18] on icon at bounding box center [731, 20] width 10 height 10
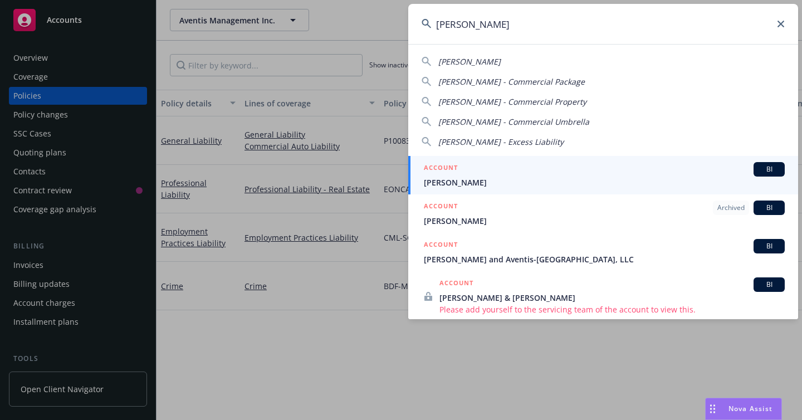
type input "stephen schwar"
click at [490, 178] on span "Stephen Schwartz" at bounding box center [604, 183] width 361 height 12
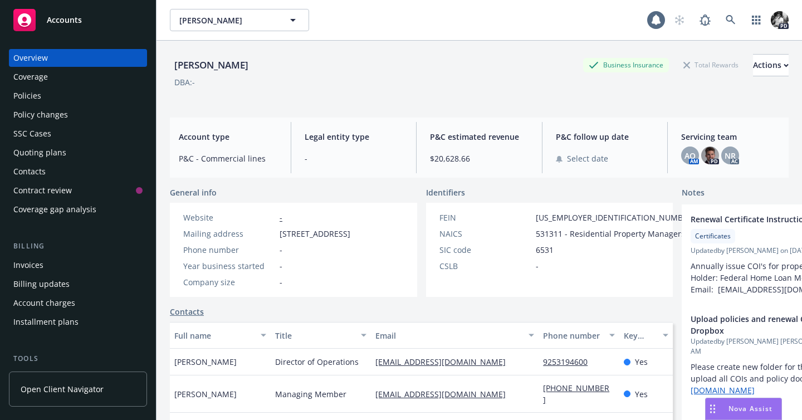
click at [108, 100] on div "Policies" at bounding box center [77, 96] width 129 height 18
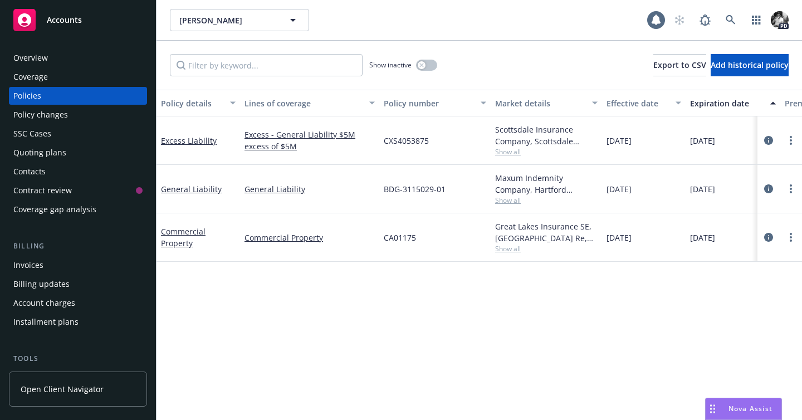
click at [110, 268] on div "Invoices" at bounding box center [77, 265] width 129 height 18
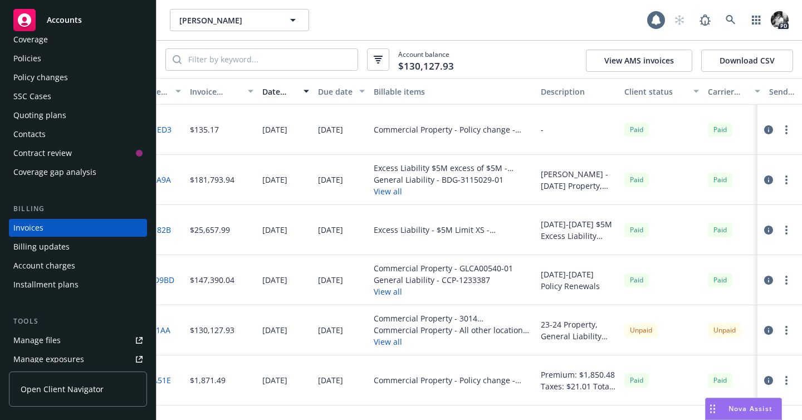
scroll to position [0, 31]
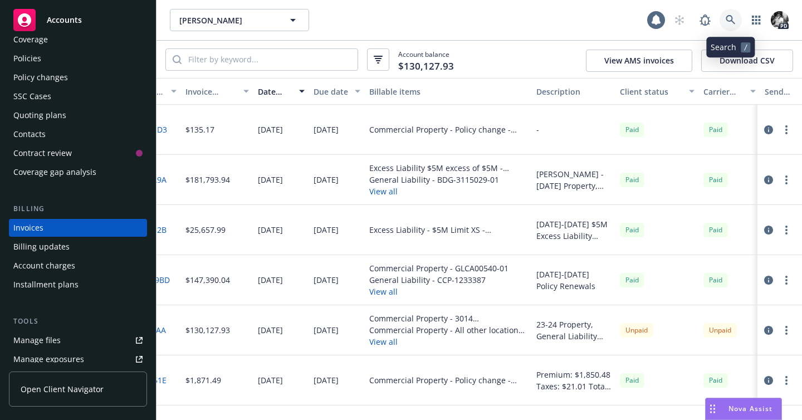
click at [735, 13] on link at bounding box center [731, 20] width 22 height 22
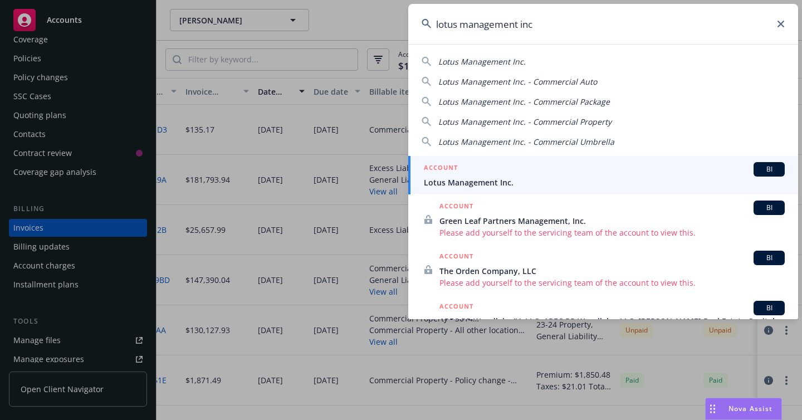
type input "lotus management inc"
click at [500, 170] on div "ACCOUNT BI" at bounding box center [604, 169] width 361 height 14
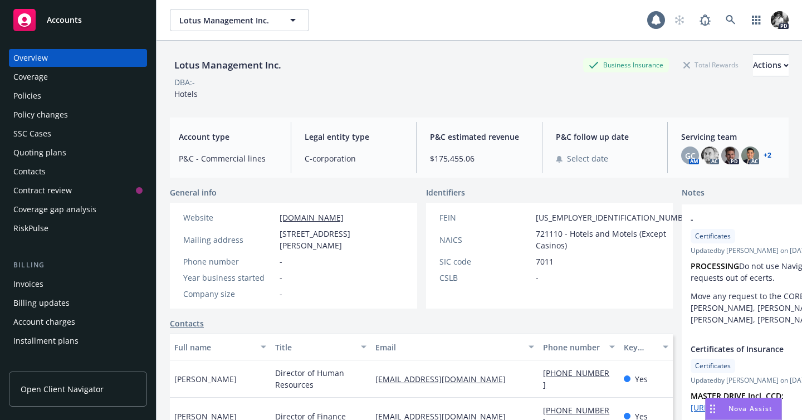
click at [56, 95] on div "Policies" at bounding box center [77, 96] width 129 height 18
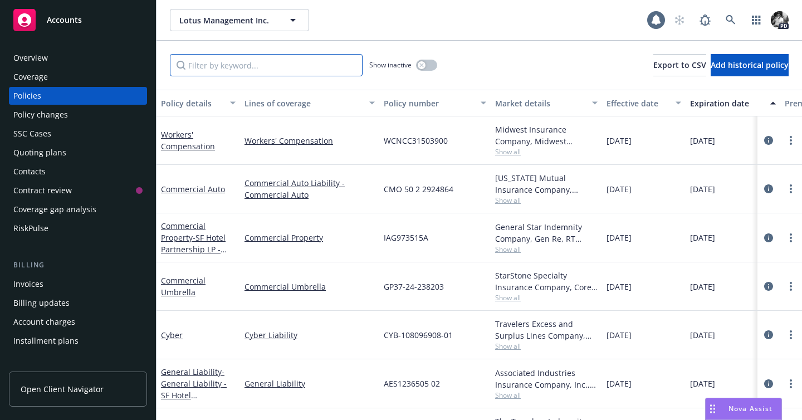
click at [260, 62] on input "Filter by keyword..." at bounding box center [266, 65] width 193 height 22
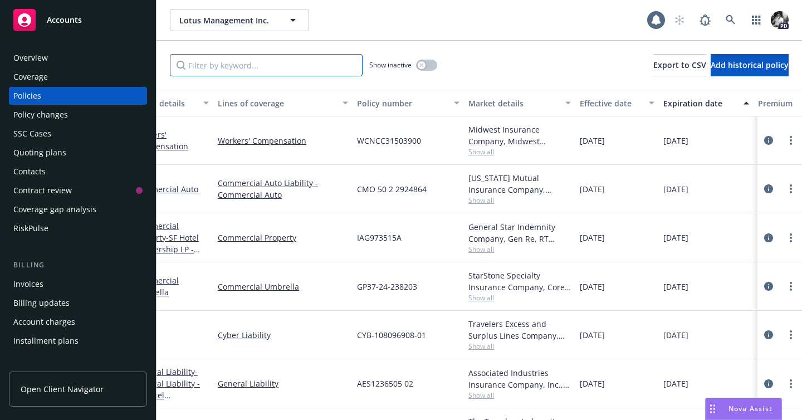
scroll to position [11, 27]
